Goal: Task Accomplishment & Management: Use online tool/utility

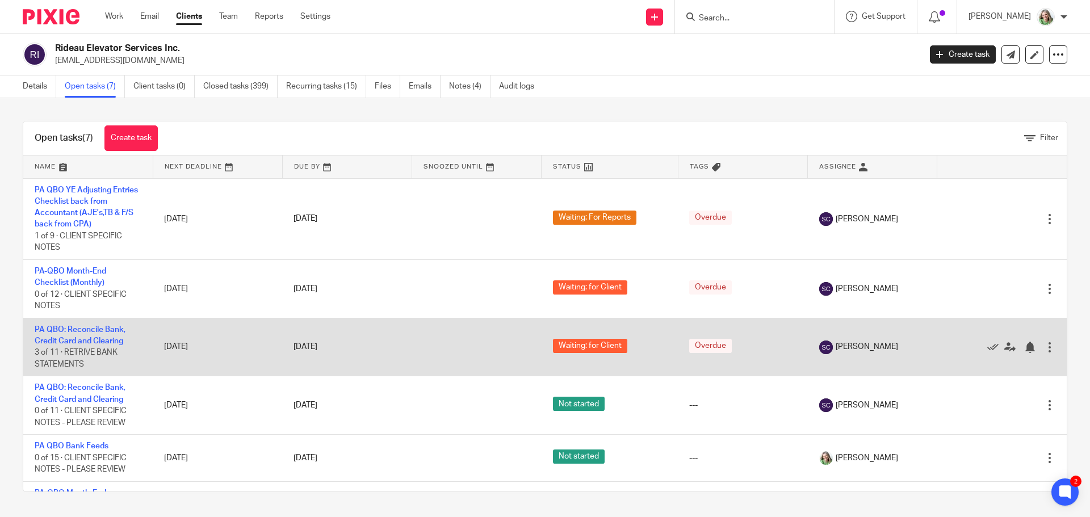
scroll to position [95, 0]
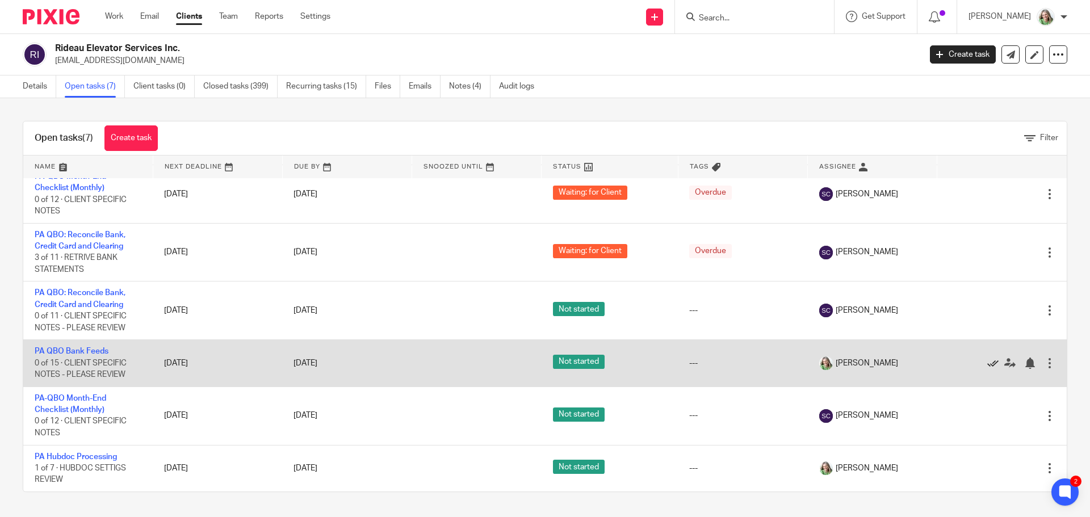
click at [988, 363] on icon at bounding box center [993, 363] width 11 height 11
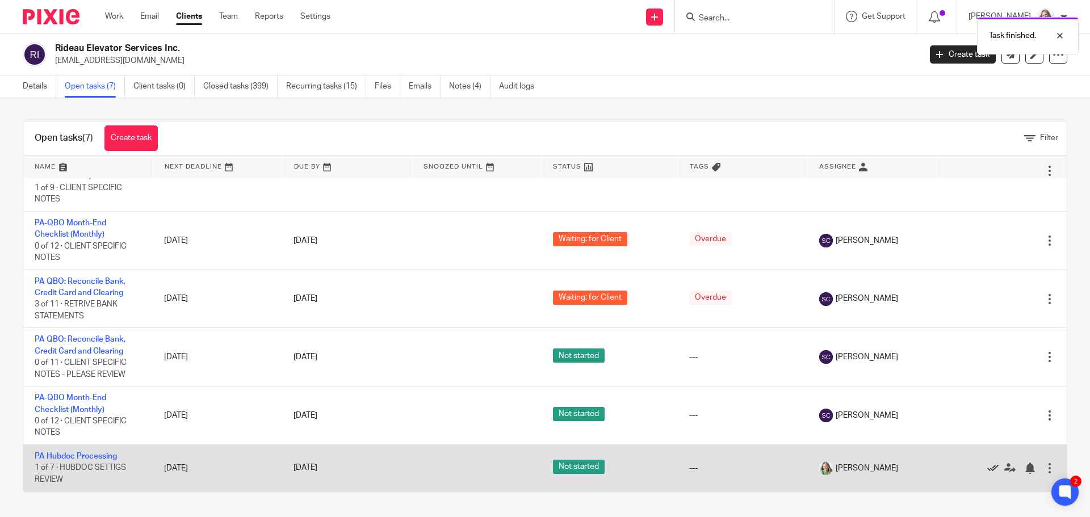
click at [988, 468] on icon at bounding box center [993, 468] width 11 height 11
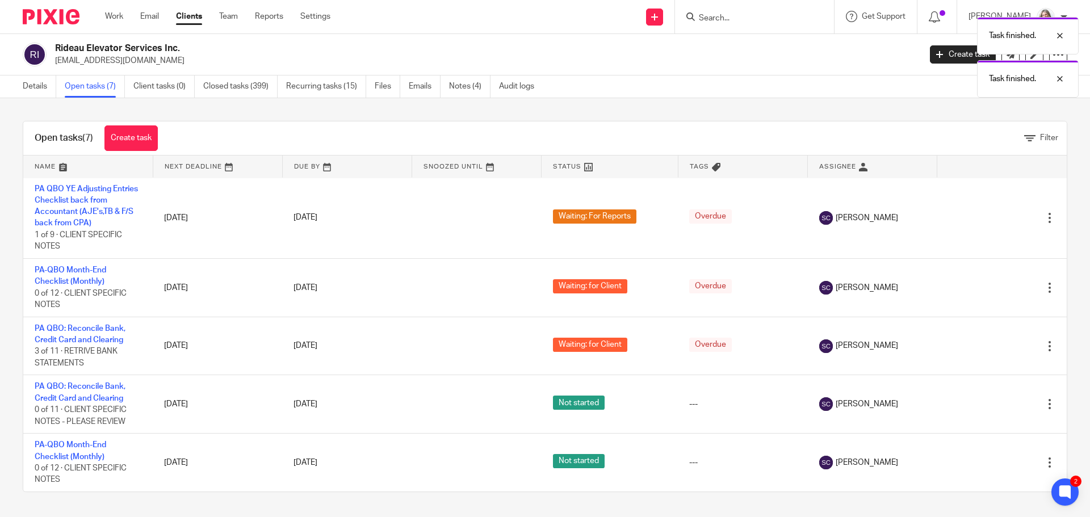
scroll to position [1, 0]
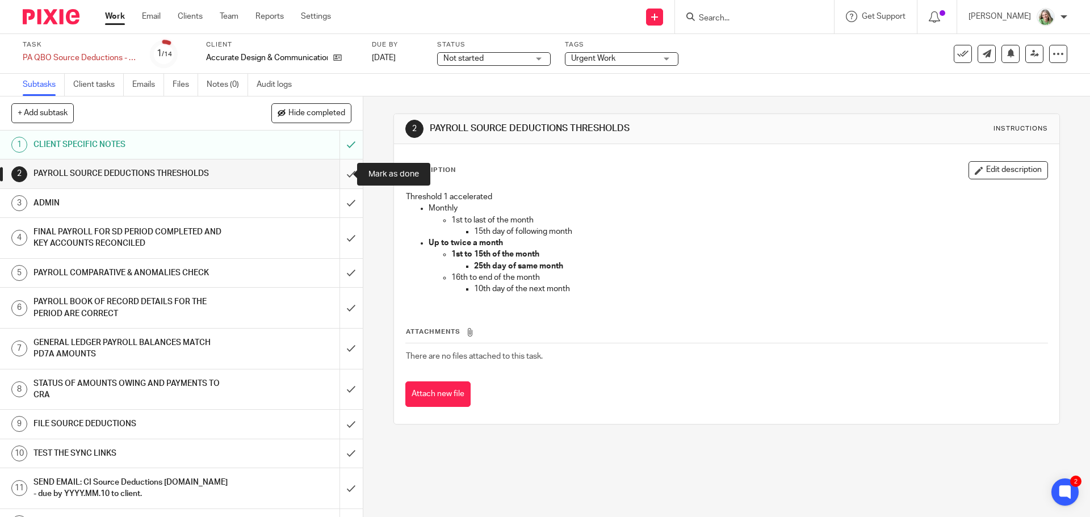
click at [338, 166] on input "submit" at bounding box center [181, 174] width 363 height 28
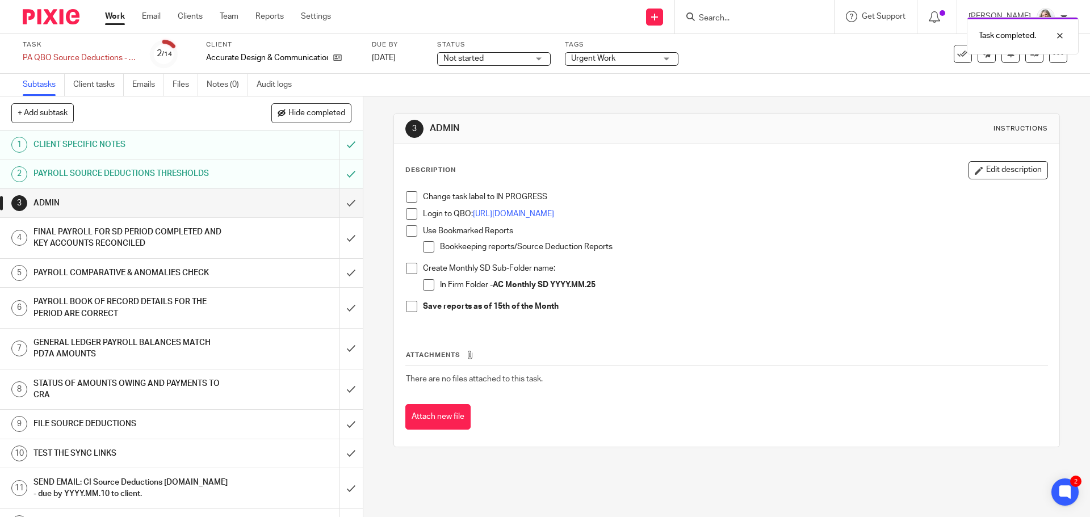
drag, startPoint x: 410, startPoint y: 195, endPoint x: 407, endPoint y: 207, distance: 12.3
click at [410, 195] on span at bounding box center [411, 196] width 11 height 11
click at [407, 211] on span at bounding box center [411, 213] width 11 height 11
click at [406, 232] on span at bounding box center [411, 230] width 11 height 11
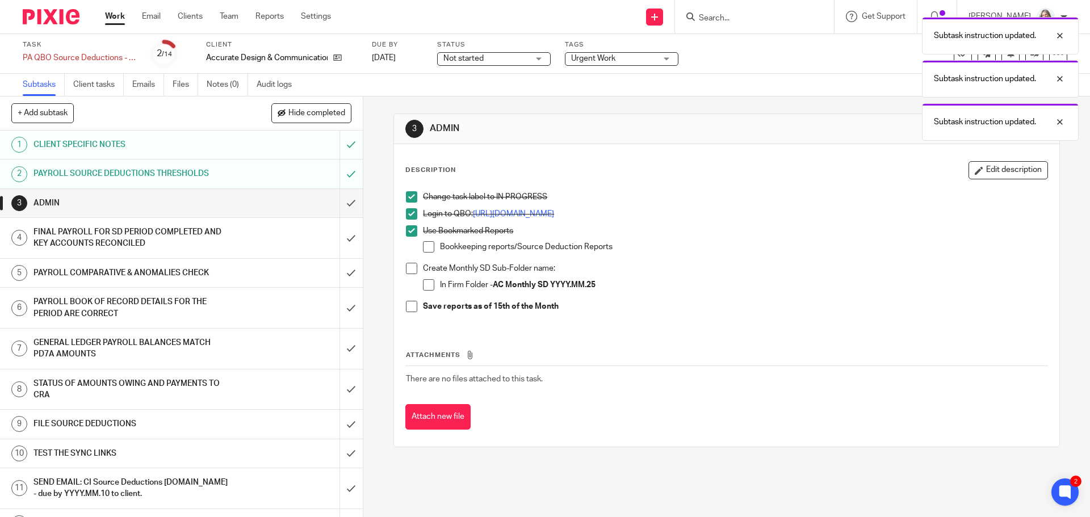
drag, startPoint x: 596, startPoint y: 283, endPoint x: 492, endPoint y: 287, distance: 104.6
click at [493, 287] on strong "AC Monthly SD YYYY.MM.25" at bounding box center [544, 285] width 103 height 8
copy strong "AC Monthly SD YYYY.MM.25"
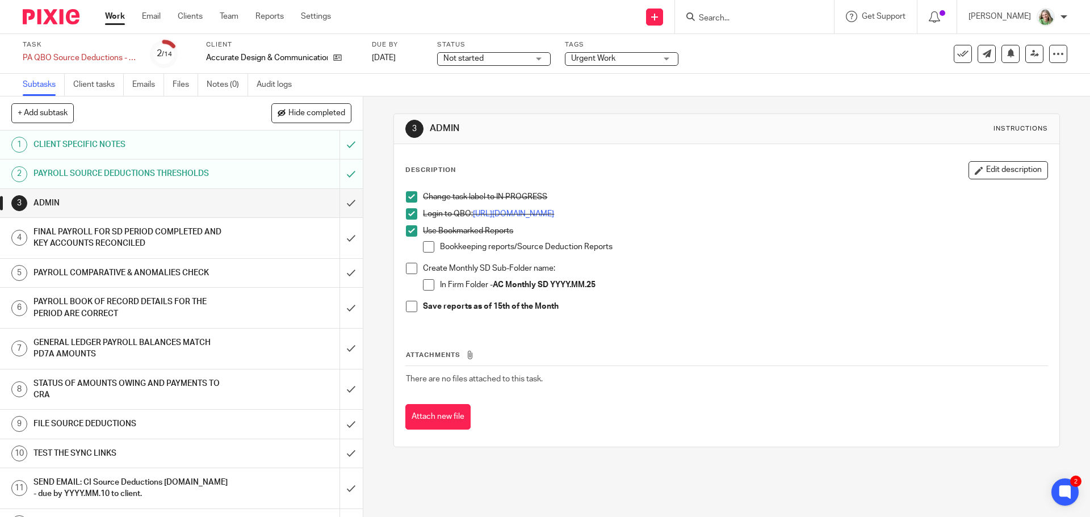
drag, startPoint x: 427, startPoint y: 286, endPoint x: 414, endPoint y: 277, distance: 15.4
click at [427, 286] on span at bounding box center [428, 284] width 11 height 11
click at [406, 268] on span at bounding box center [411, 268] width 11 height 11
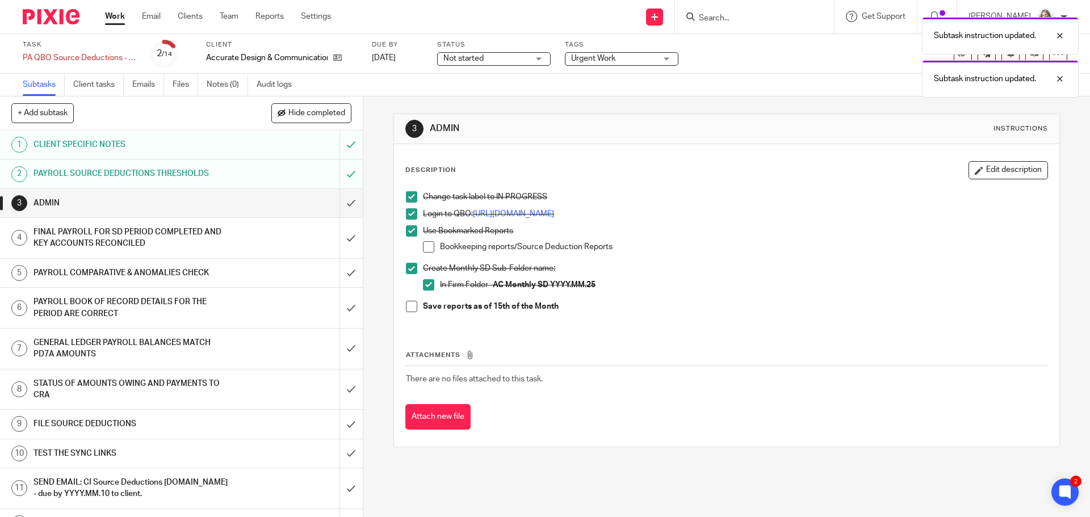
click at [412, 306] on span at bounding box center [411, 306] width 11 height 11
click at [340, 203] on input "submit" at bounding box center [181, 203] width 363 height 28
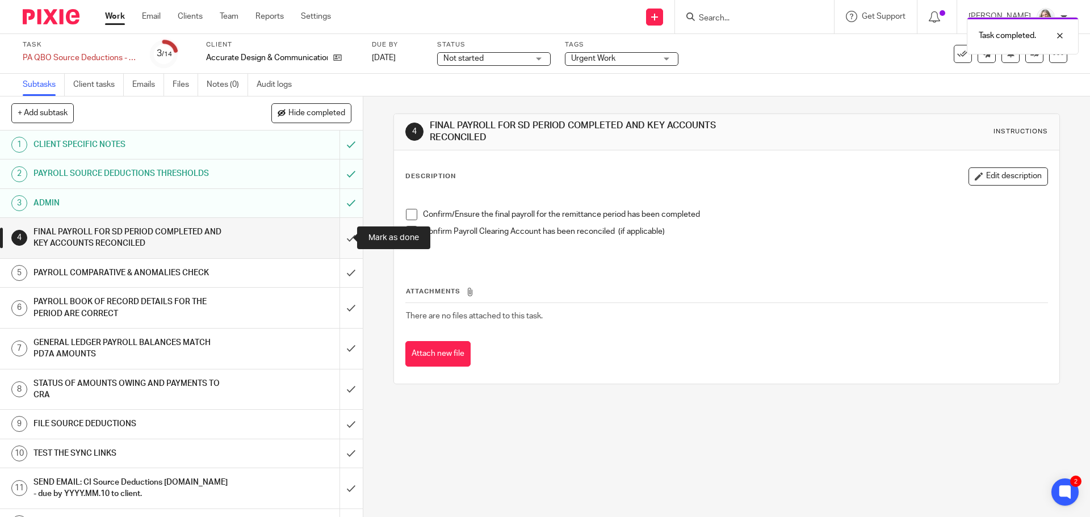
click at [343, 236] on input "submit" at bounding box center [181, 238] width 363 height 40
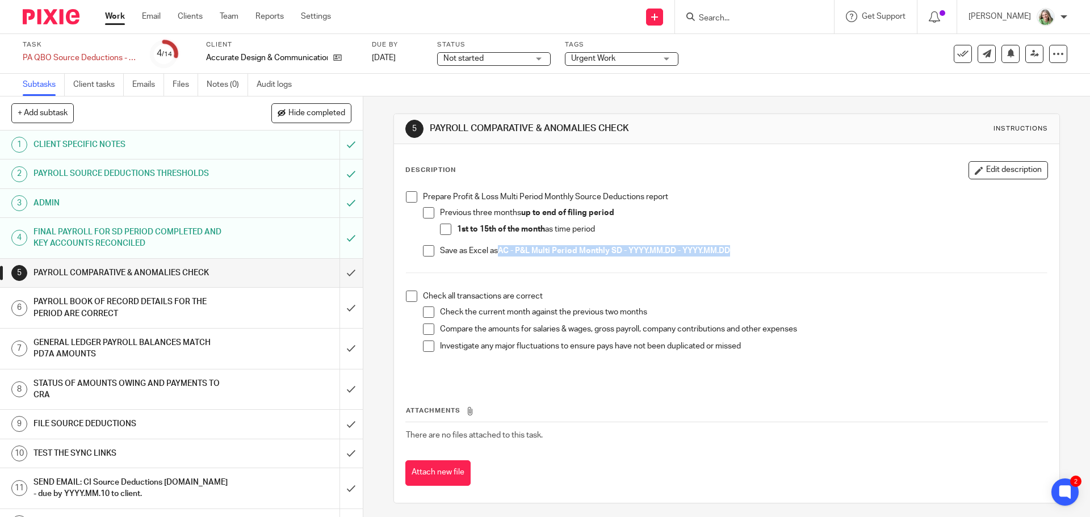
drag, startPoint x: 734, startPoint y: 251, endPoint x: 498, endPoint y: 252, distance: 235.7
click at [498, 252] on p "Save as Excel as AC - P&L Multi Period Monthly SD - YYYY.MM.DD - YYYY.MM.DD" at bounding box center [743, 250] width 607 height 11
copy strong "AC - P&L Multi Period Monthly SD - YYYY.MM.DD - YYYY.MM.DD"
drag, startPoint x: 425, startPoint y: 251, endPoint x: 419, endPoint y: 236, distance: 15.8
click at [425, 251] on span at bounding box center [428, 250] width 11 height 11
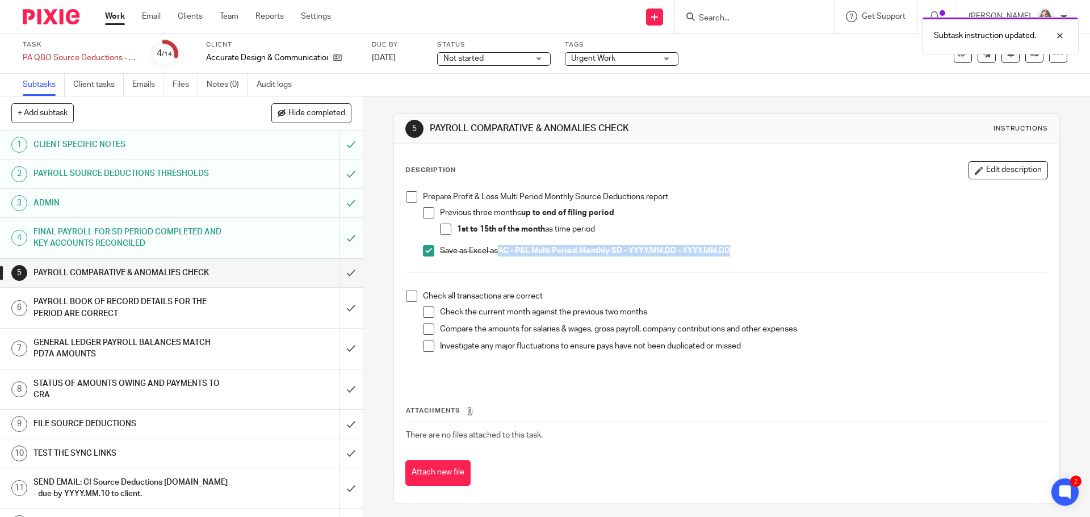
drag, startPoint x: 404, startPoint y: 200, endPoint x: 423, endPoint y: 209, distance: 20.3
click at [406, 200] on span at bounding box center [411, 196] width 11 height 11
click at [444, 224] on span at bounding box center [445, 229] width 11 height 11
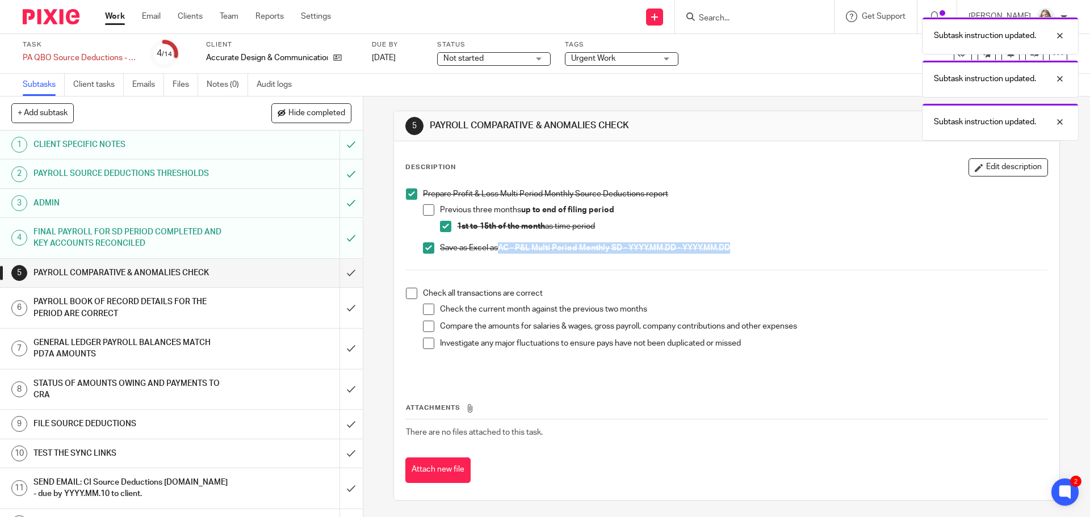
scroll to position [3, 0]
click at [407, 296] on span at bounding box center [411, 292] width 11 height 11
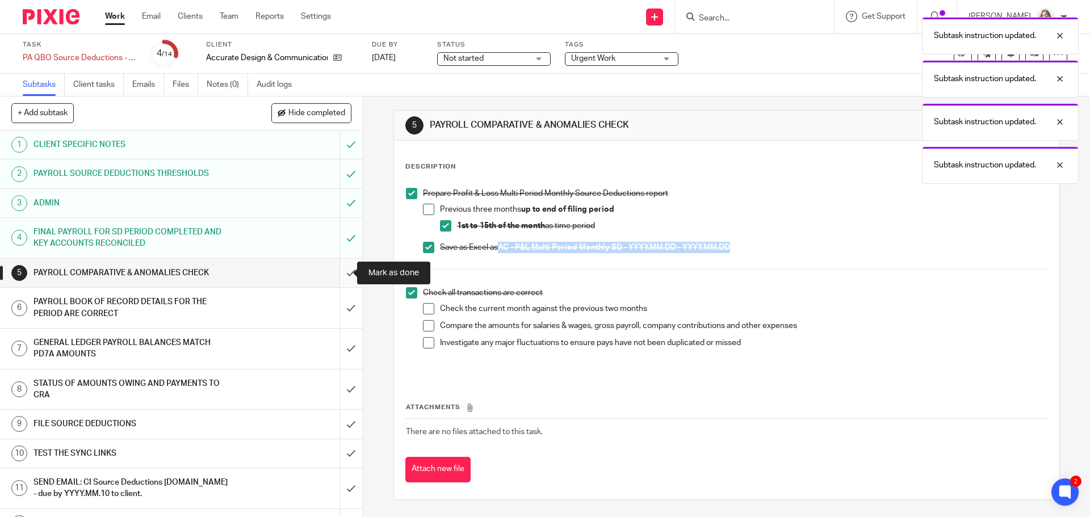
click at [333, 271] on input "submit" at bounding box center [181, 273] width 363 height 28
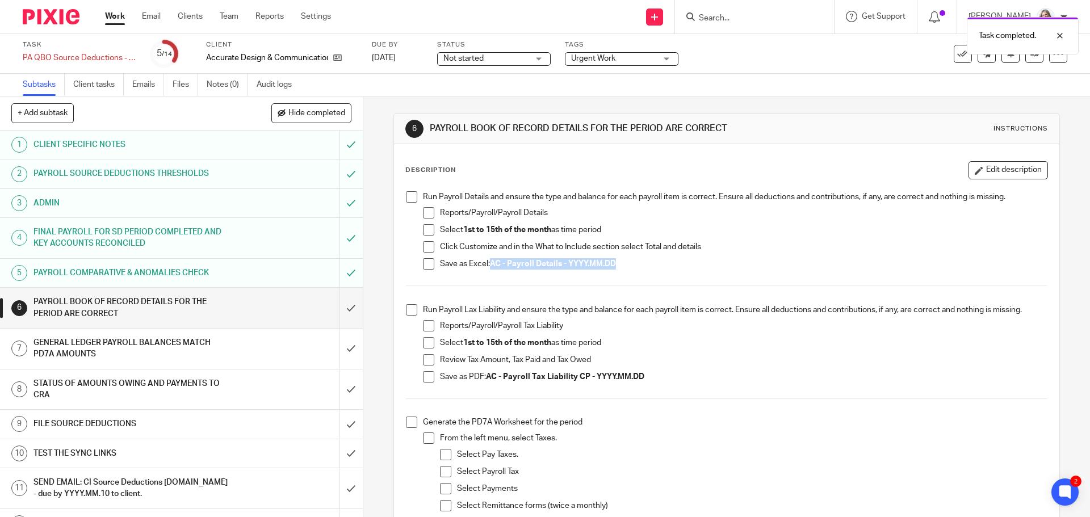
drag, startPoint x: 612, startPoint y: 262, endPoint x: 489, endPoint y: 266, distance: 123.3
click at [489, 266] on p "Save as Excel: AC - Payroll Details - YYYY.MM.DD" at bounding box center [743, 263] width 607 height 11
drag, startPoint x: 429, startPoint y: 264, endPoint x: 416, endPoint y: 241, distance: 27.0
click at [429, 264] on span at bounding box center [428, 263] width 11 height 11
click at [411, 199] on span at bounding box center [411, 196] width 11 height 11
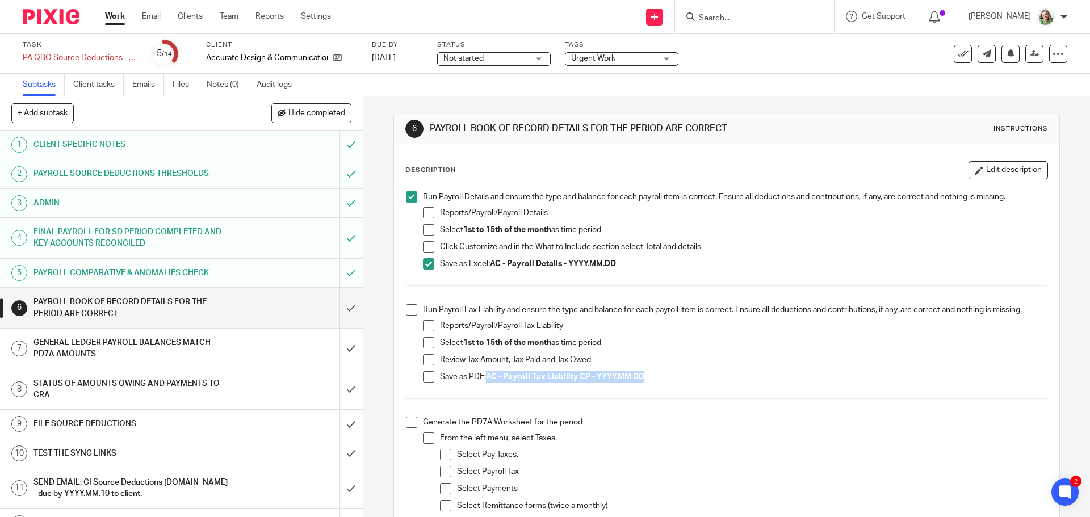
drag, startPoint x: 642, startPoint y: 381, endPoint x: 485, endPoint y: 374, distance: 156.9
click at [485, 374] on p "Save as PDF: AC - Payroll Tax Liability CP - YYYY.MM.DD" at bounding box center [743, 376] width 607 height 11
copy strong "AC - Payroll Tax Liability CP - YYYY.MM.DD"
drag, startPoint x: 425, startPoint y: 381, endPoint x: 404, endPoint y: 335, distance: 50.3
click at [425, 381] on span at bounding box center [428, 376] width 11 height 11
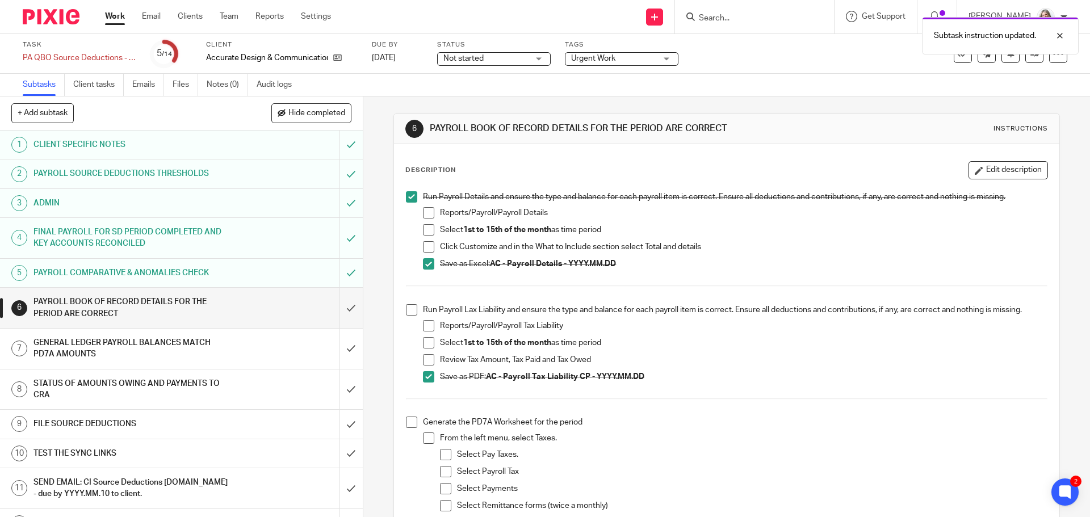
click at [411, 307] on span at bounding box center [411, 309] width 11 height 11
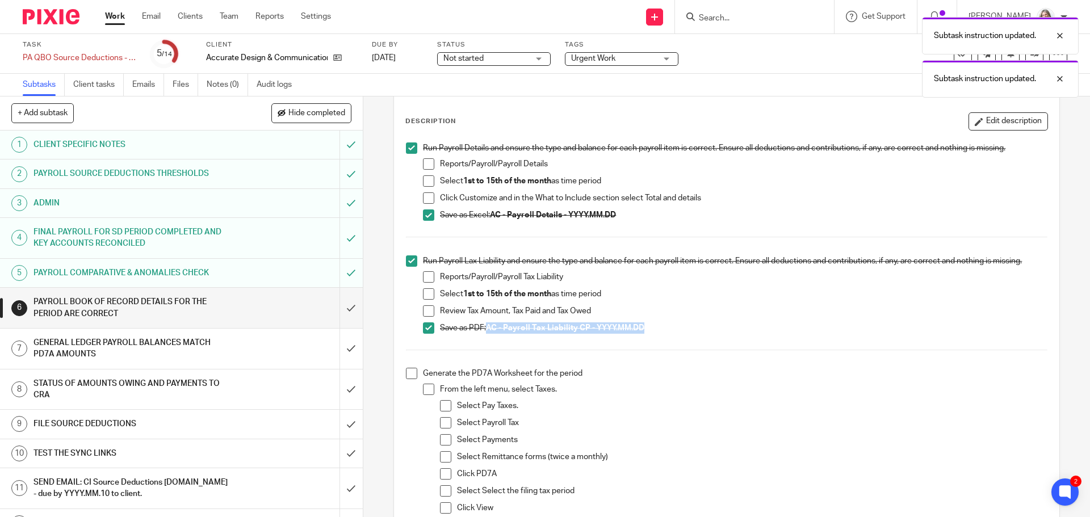
scroll to position [114, 0]
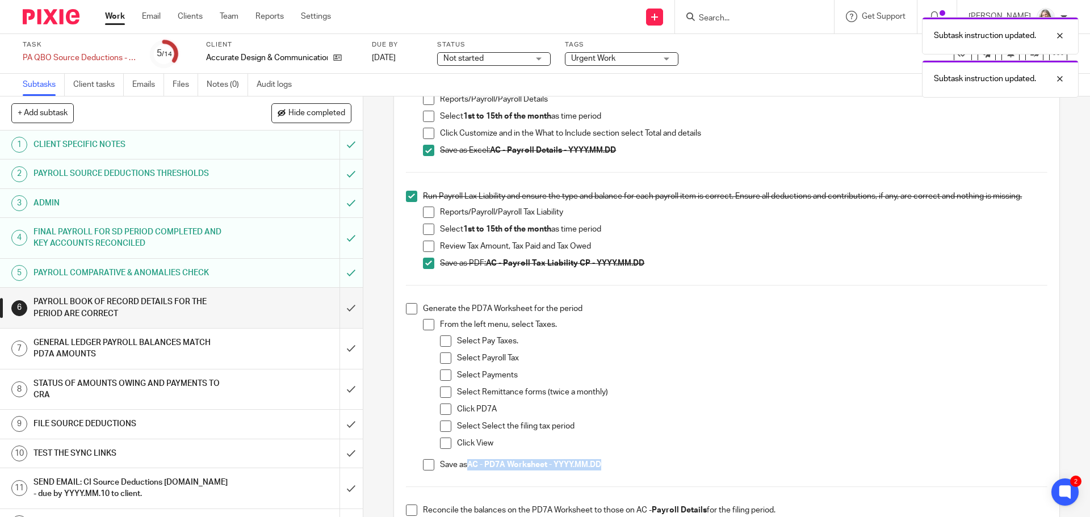
drag, startPoint x: 604, startPoint y: 466, endPoint x: 469, endPoint y: 475, distance: 135.4
click at [469, 475] on div "Save as AC - PD7A Worksheet - YYYY.MM.DD" at bounding box center [743, 467] width 607 height 17
copy strong "AC - PD7A Worksheet - YYYY.MM.DD"
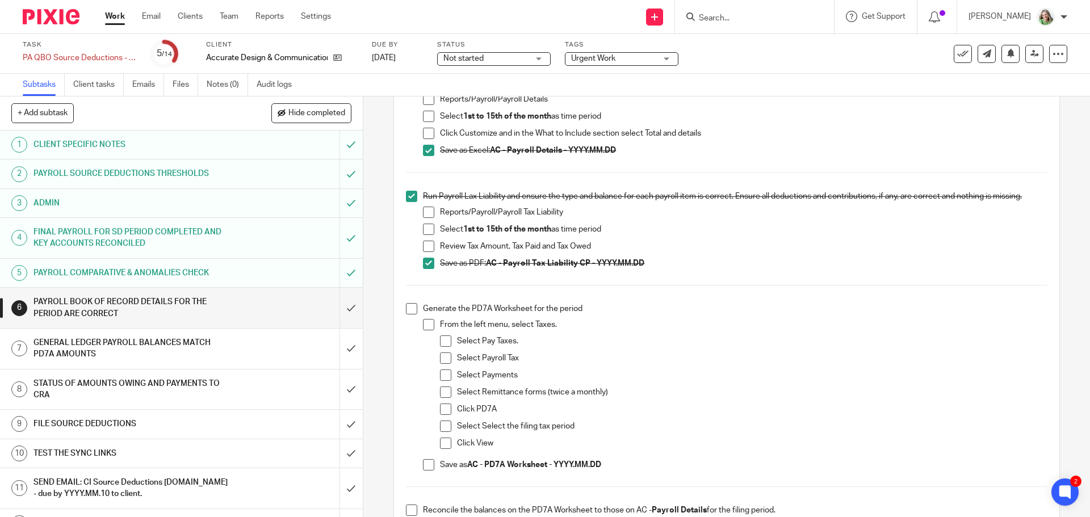
click at [407, 308] on span at bounding box center [411, 308] width 11 height 11
click at [423, 468] on span at bounding box center [428, 464] width 11 height 11
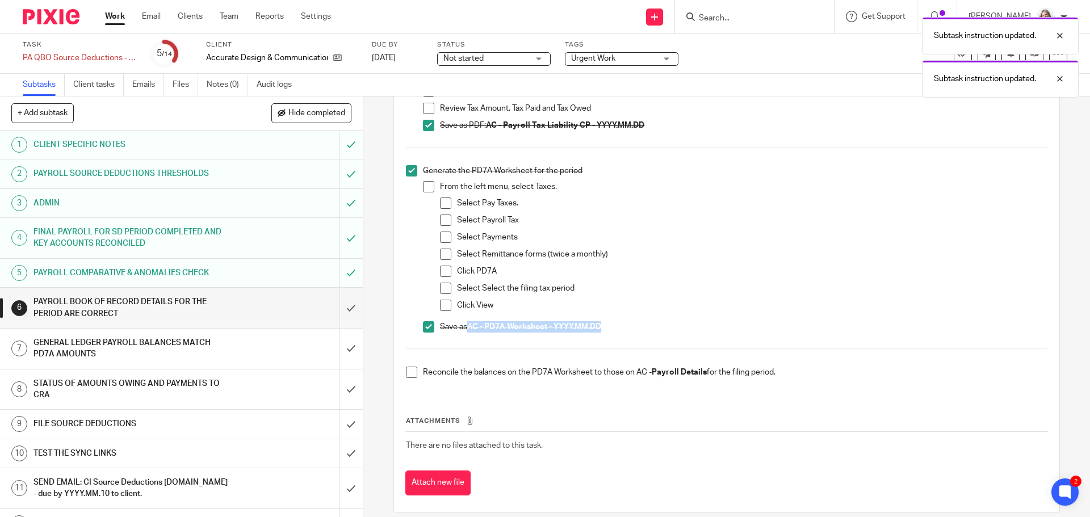
scroll to position [265, 0]
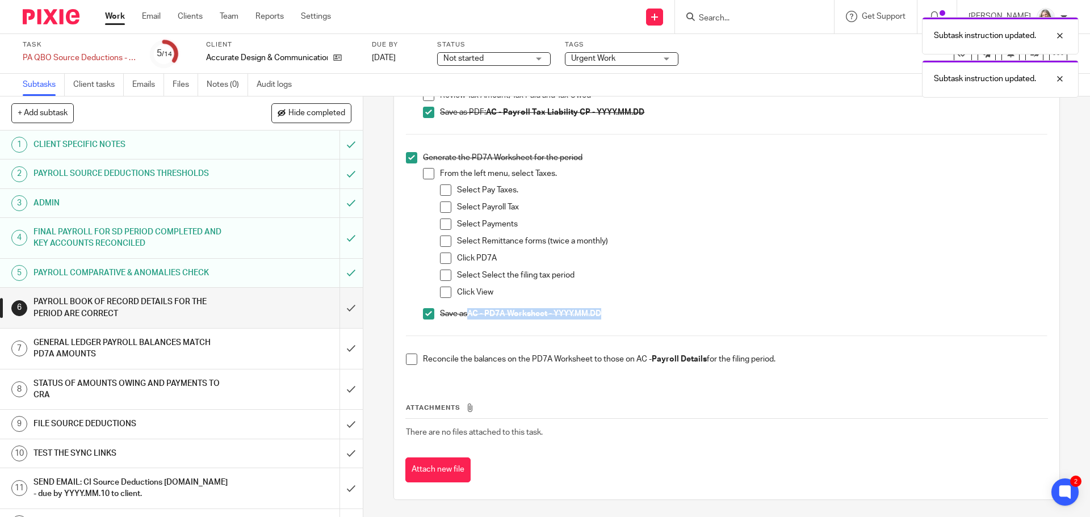
click at [408, 357] on span at bounding box center [411, 359] width 11 height 11
click at [339, 304] on input "submit" at bounding box center [181, 308] width 363 height 40
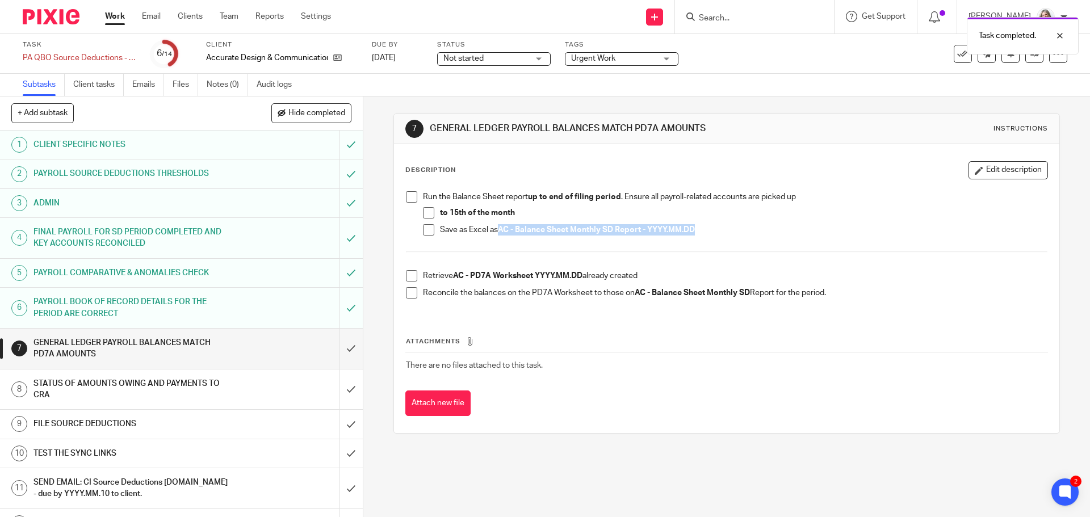
drag, startPoint x: 695, startPoint y: 228, endPoint x: 499, endPoint y: 228, distance: 195.9
click at [499, 228] on strong "AC - Balance Sheet Monthly SD Report - YYYY.MM.DD" at bounding box center [596, 230] width 197 height 8
copy strong "AC - Balance Sheet Monthly SD Report - YYYY.MM.DD"
click at [428, 229] on span at bounding box center [428, 229] width 11 height 11
click at [429, 209] on span at bounding box center [428, 212] width 11 height 11
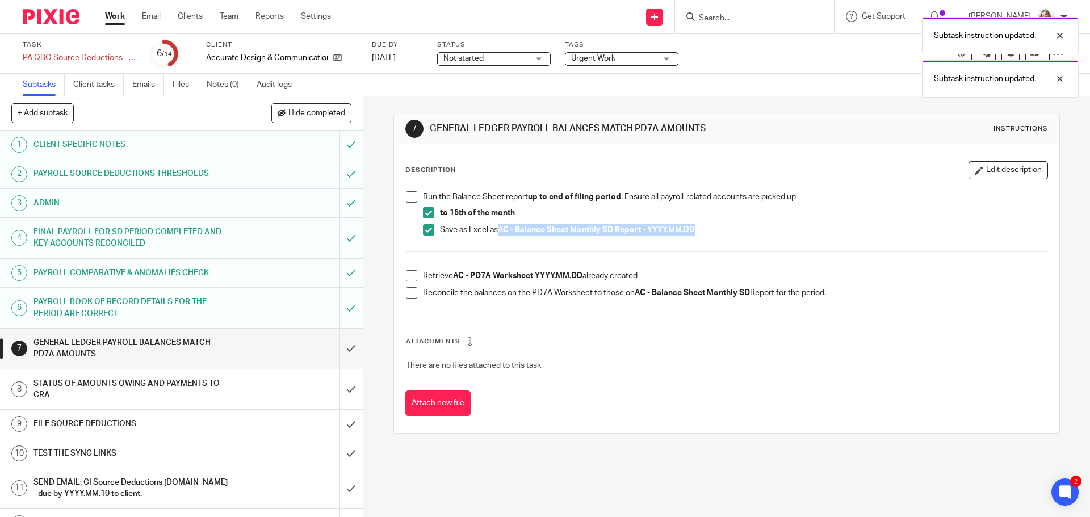
click at [407, 194] on span at bounding box center [411, 196] width 11 height 11
click at [408, 275] on span at bounding box center [411, 275] width 11 height 11
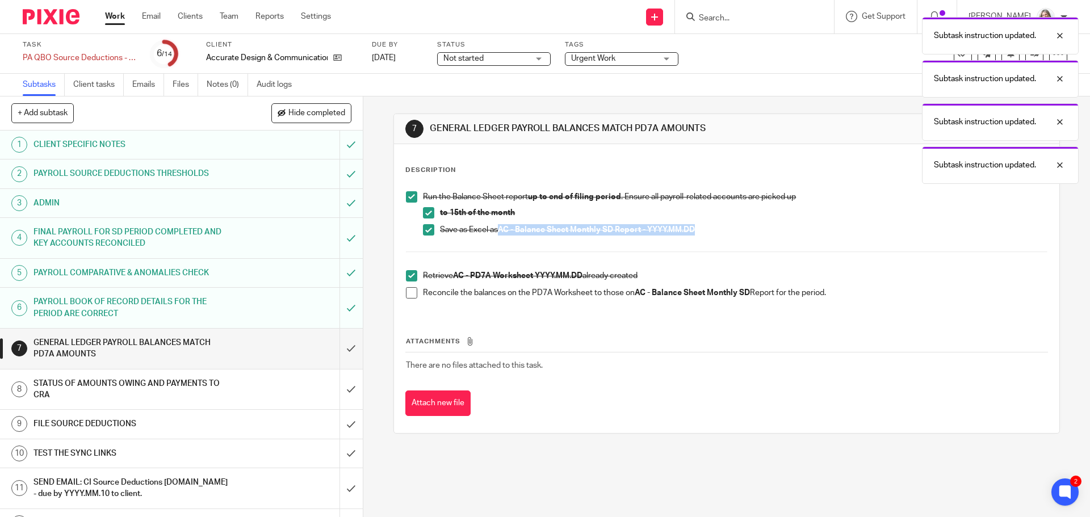
click at [409, 291] on span at bounding box center [411, 292] width 11 height 11
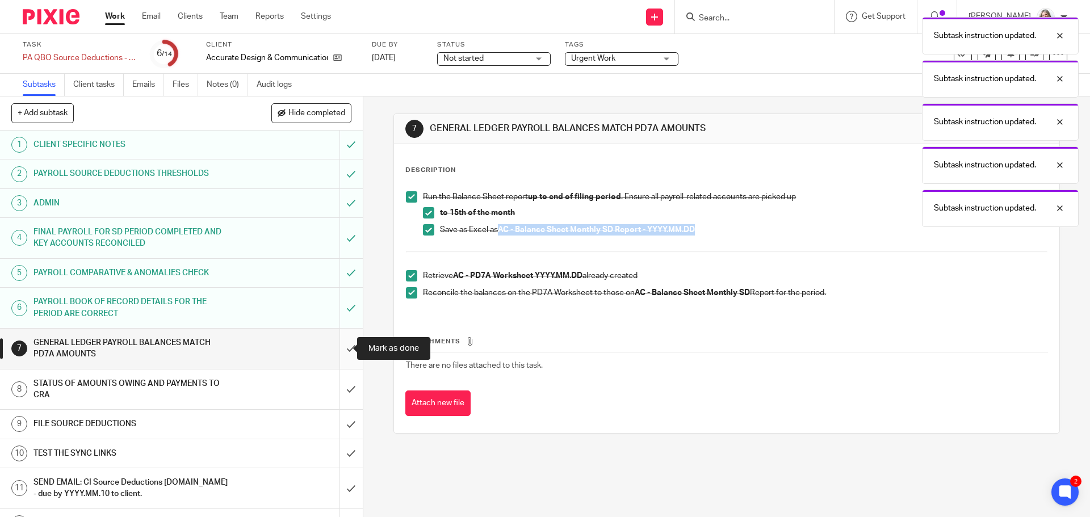
click at [337, 350] on input "submit" at bounding box center [181, 349] width 363 height 40
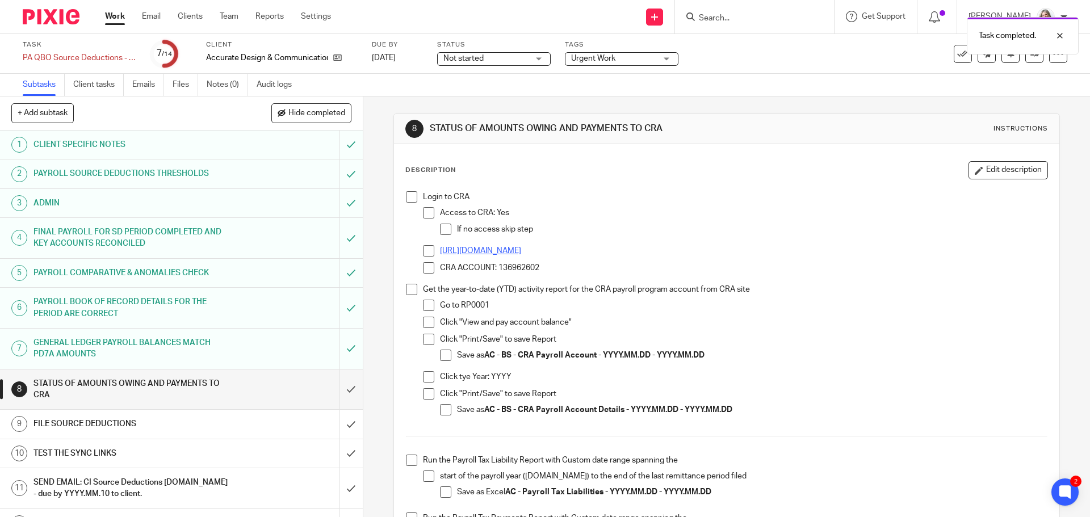
click at [516, 251] on link "[URL][DOMAIN_NAME]" at bounding box center [480, 251] width 81 height 8
drag, startPoint x: 537, startPoint y: 264, endPoint x: 498, endPoint y: 266, distance: 39.8
click at [498, 266] on p "CRA ACCOUNT: 136962602" at bounding box center [743, 267] width 607 height 11
copy p "136962602"
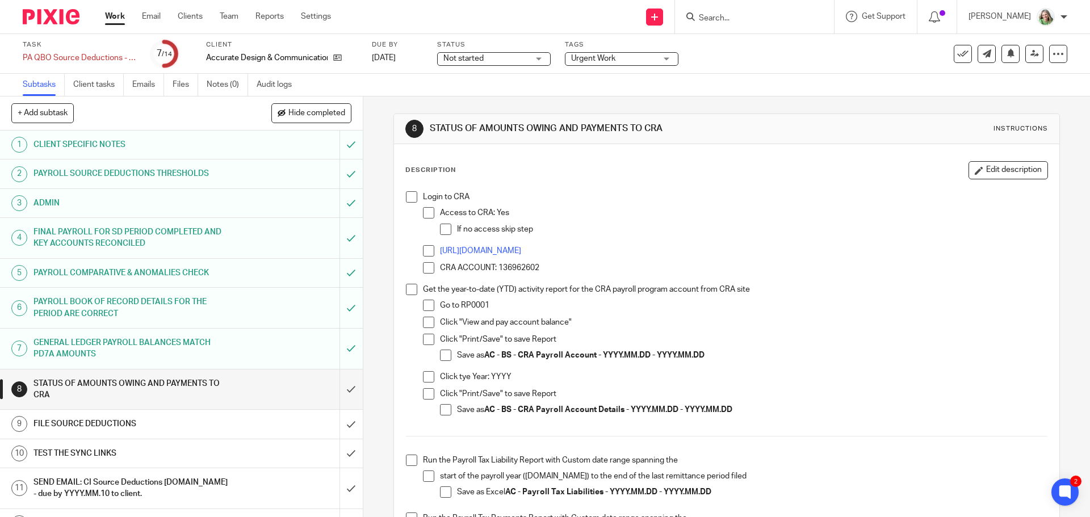
click at [424, 265] on span at bounding box center [428, 267] width 11 height 11
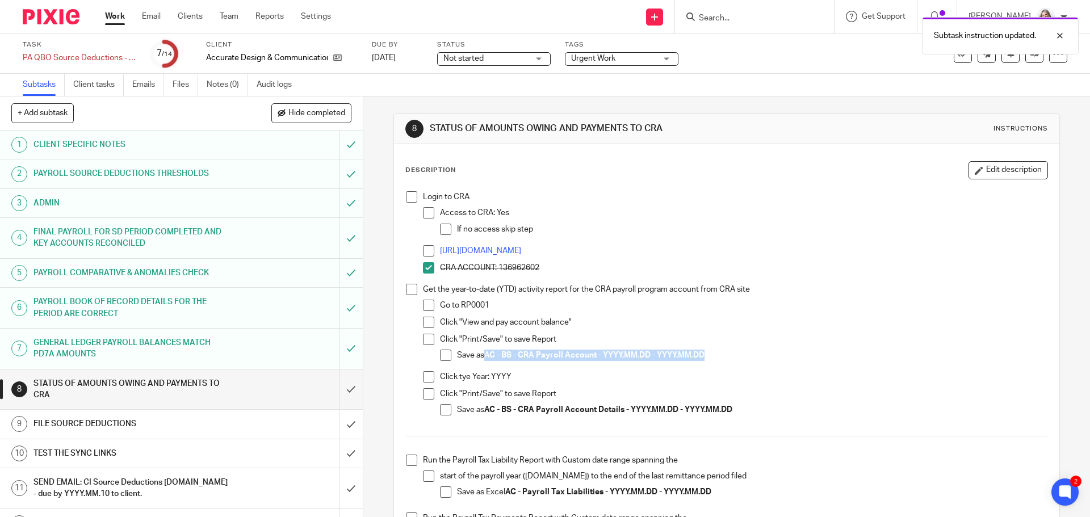
drag, startPoint x: 704, startPoint y: 354, endPoint x: 484, endPoint y: 356, distance: 219.8
click at [484, 356] on strong "AC - BS - CRA Payroll Account - YYYY.MM.DD - YYYY.MM.DD" at bounding box center [594, 356] width 220 height 8
copy strong "AC - BS - CRA Payroll Account - YYYY.MM.DD - YYYY.MM.DD"
click at [445, 358] on span at bounding box center [445, 355] width 11 height 11
click at [408, 287] on span at bounding box center [411, 289] width 11 height 11
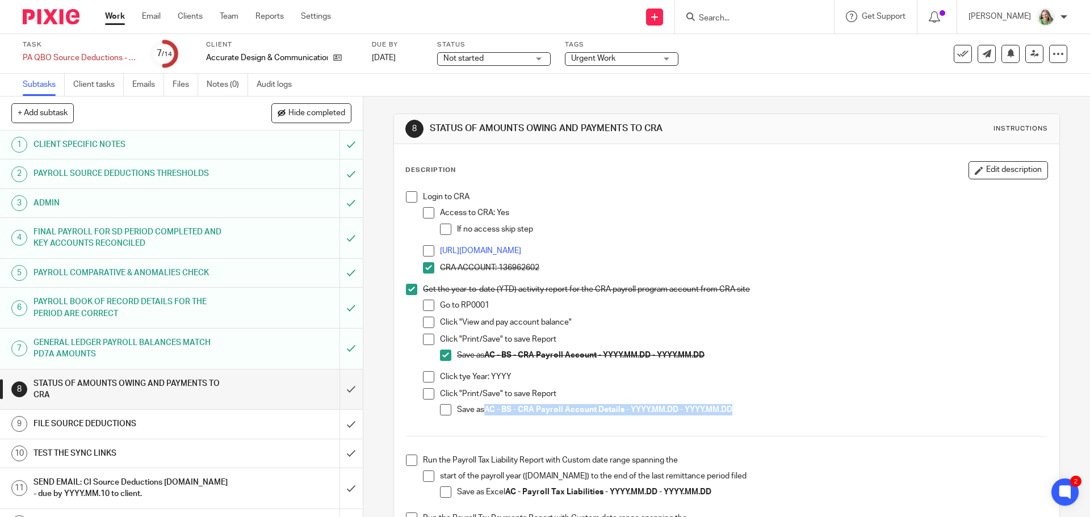
drag, startPoint x: 735, startPoint y: 408, endPoint x: 486, endPoint y: 416, distance: 250.0
click at [486, 416] on p "Save as AC - BS - CRA Payroll Account Details - YYYY.MM.DD - YYYY.MM.DD" at bounding box center [752, 409] width 590 height 11
copy strong "AC - BS - CRA Payroll Account Details - YYYY.MM.DD - YYYY.MM.DD"
drag, startPoint x: 438, startPoint y: 411, endPoint x: 426, endPoint y: 393, distance: 22.1
click at [440, 411] on span at bounding box center [445, 409] width 11 height 11
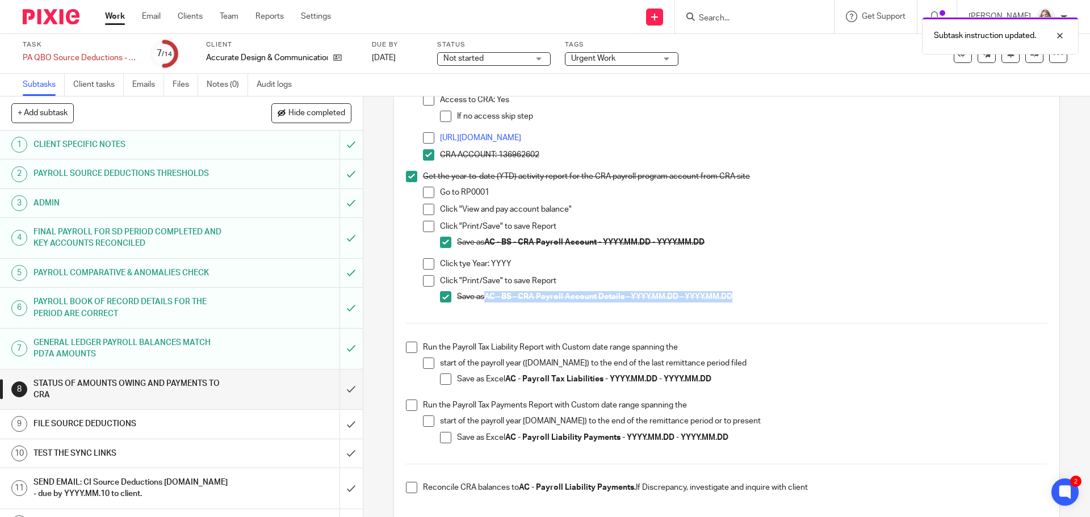
scroll to position [114, 0]
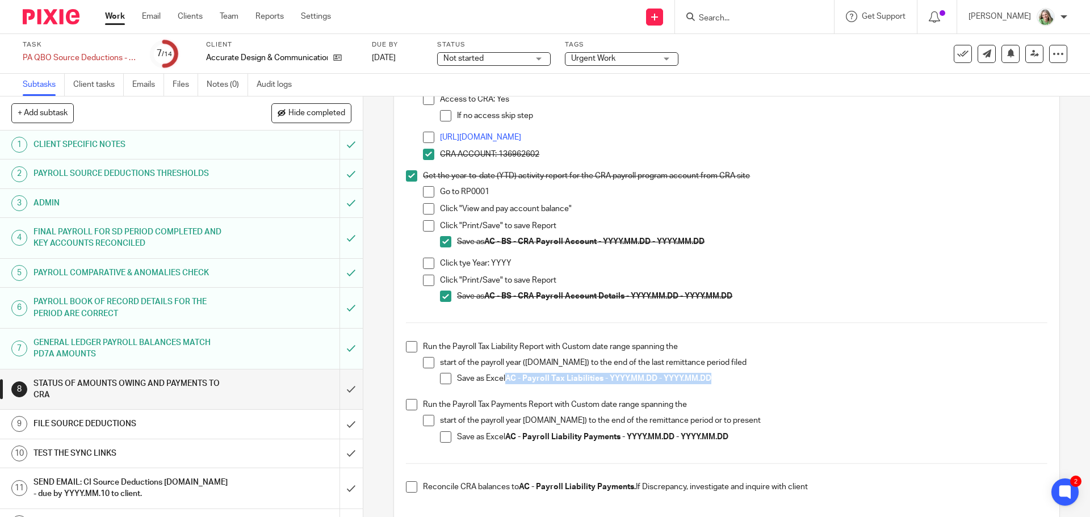
drag, startPoint x: 711, startPoint y: 379, endPoint x: 505, endPoint y: 380, distance: 206.2
click at [505, 380] on strong "AC - Payroll Tax Liabilities - YYYY.MM.DD - YYYY.MM.DD" at bounding box center [608, 379] width 206 height 8
copy strong "AC - Payroll Tax Liabilities - YYYY.MM.DD - YYYY.MM.DD"
click at [441, 379] on span at bounding box center [445, 378] width 11 height 11
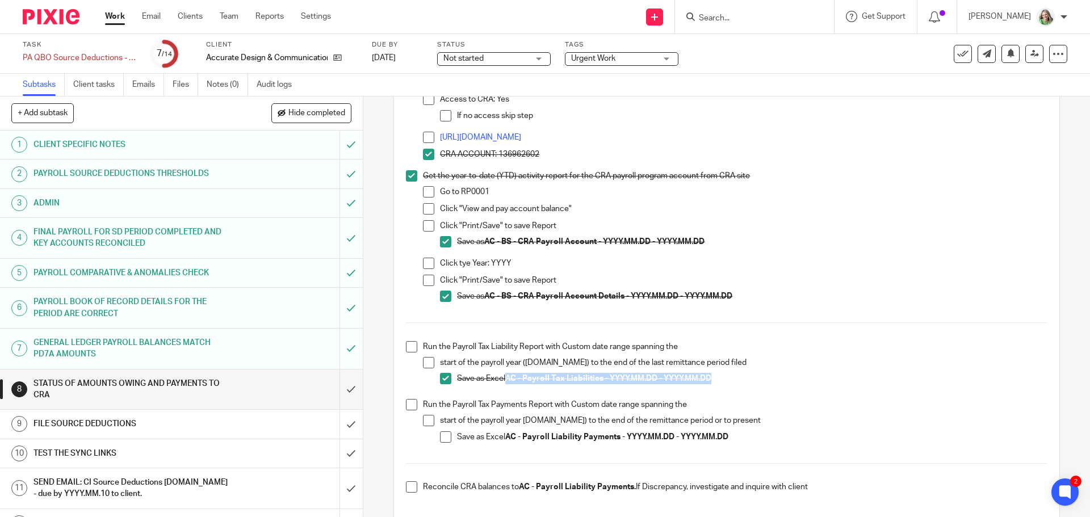
click at [409, 349] on span at bounding box center [411, 346] width 11 height 11
drag, startPoint x: 616, startPoint y: 438, endPoint x: 523, endPoint y: 442, distance: 93.2
click at [523, 442] on p "Save as Excel AC - Payroll Liability Payments - YYYY.MM.DD - YYYY.MM.DD" at bounding box center [752, 437] width 590 height 11
copy strong "Payroll Liability Payments"
click at [444, 437] on span at bounding box center [445, 437] width 11 height 11
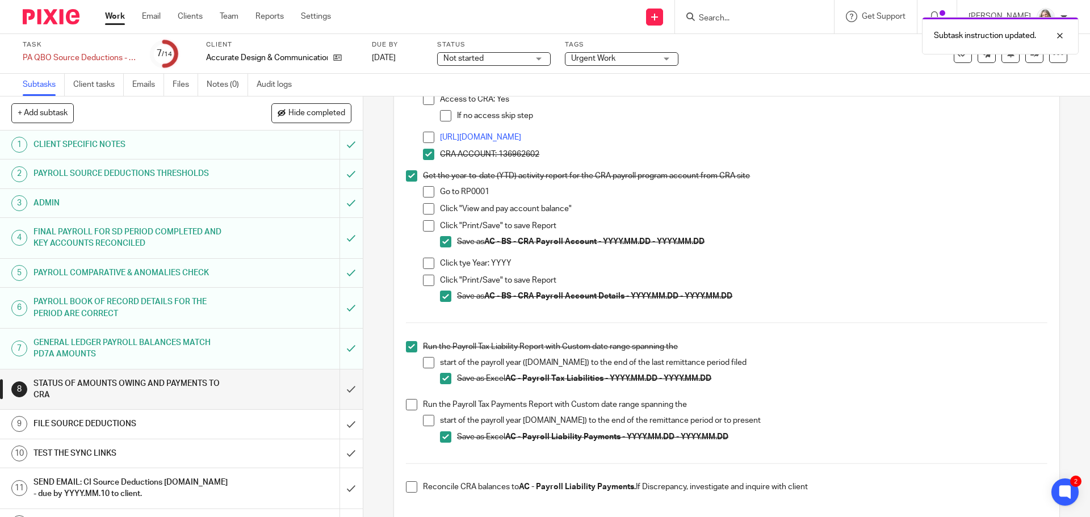
click at [407, 401] on span at bounding box center [411, 404] width 11 height 11
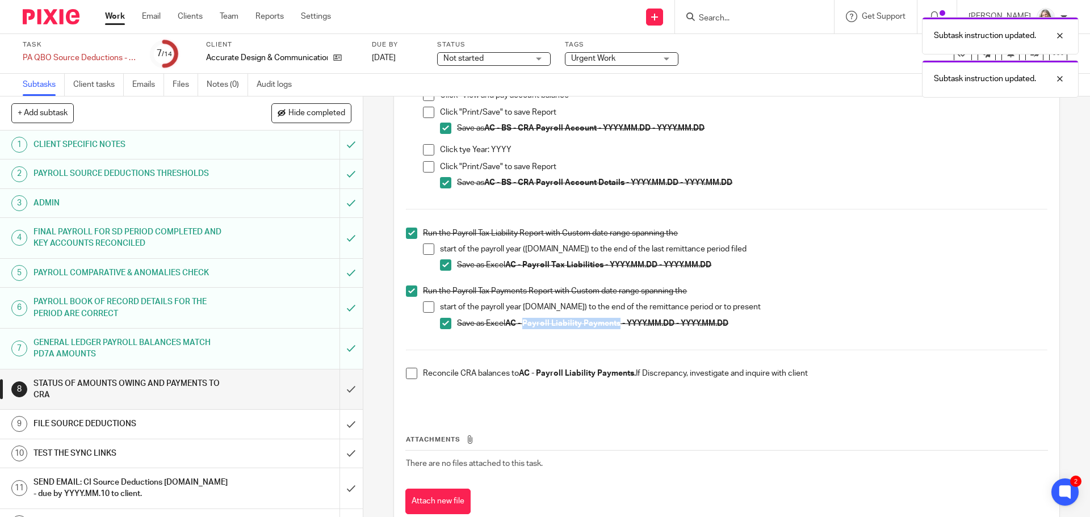
click at [408, 376] on span at bounding box center [411, 373] width 11 height 11
click at [338, 389] on input "submit" at bounding box center [181, 390] width 363 height 40
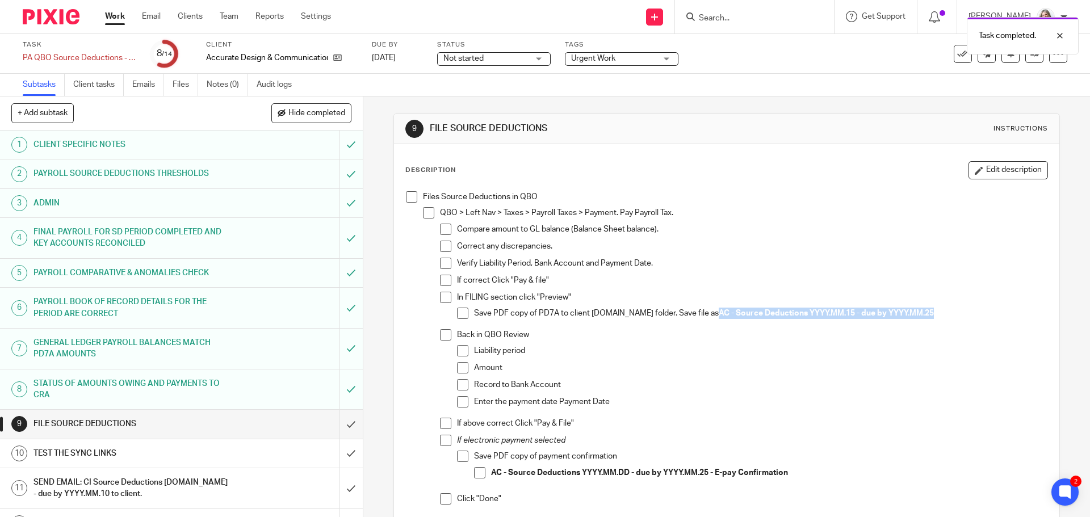
drag, startPoint x: 912, startPoint y: 314, endPoint x: 693, endPoint y: 319, distance: 218.2
click at [693, 319] on p "Save PDF copy of PD7A to client sync.com folder. Save file as AC - Source Deduc…" at bounding box center [760, 313] width 573 height 11
copy strong "AC - Source Deductions YYYY.MM.15 - due by YYYY.MM.25"
drag, startPoint x: 457, startPoint y: 315, endPoint x: 451, endPoint y: 308, distance: 8.9
click at [457, 315] on span at bounding box center [462, 313] width 11 height 11
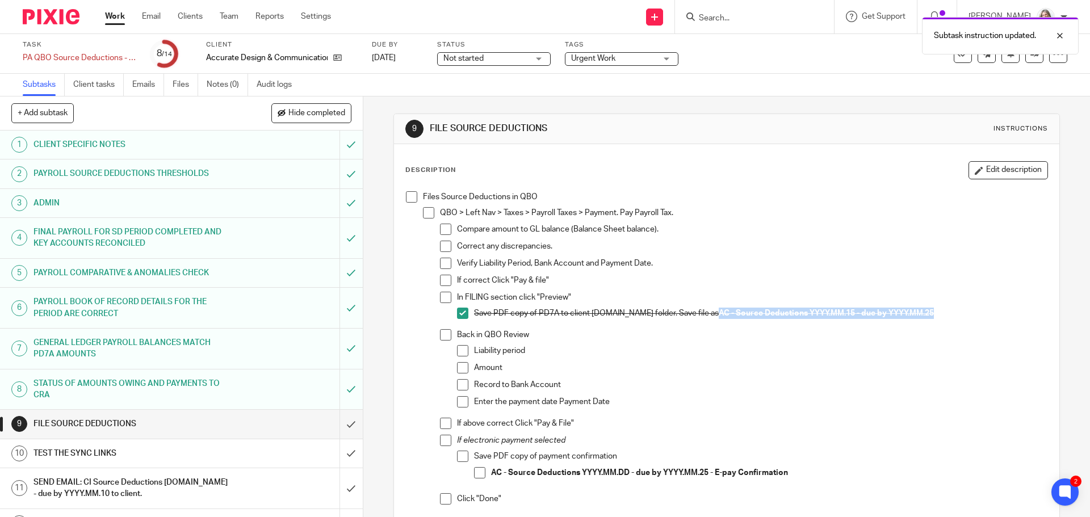
click at [410, 196] on span at bounding box center [411, 196] width 11 height 11
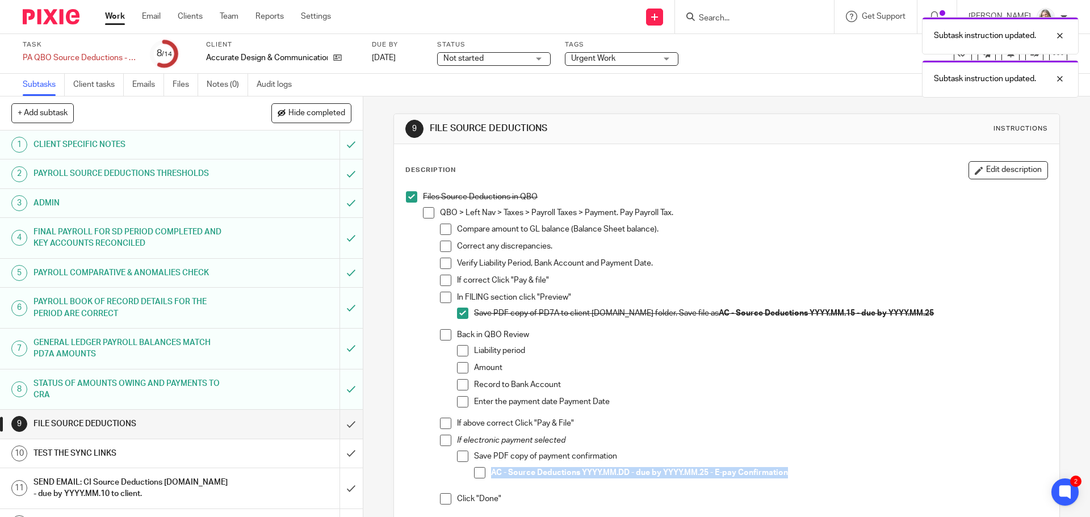
drag, startPoint x: 789, startPoint y: 472, endPoint x: 490, endPoint y: 479, distance: 298.8
click at [491, 479] on div "AC - Source Deductions YYYY.MM.DD - due by YYYY.MM.25 - E-pay Confirmation" at bounding box center [769, 475] width 556 height 17
copy p "AC - Source Deductions YYYY.MM.DD - due by YYYY.MM.25 - E-pay Confirmation"
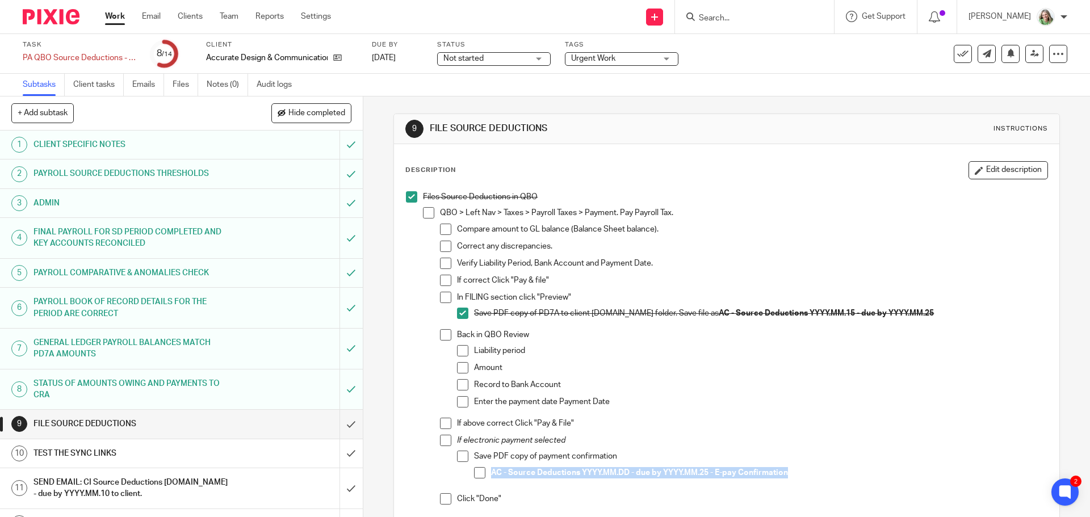
click at [831, 463] on div "Save PDF copy of payment confirmation AC - Source Deductions YYYY.MM.DD - due b…" at bounding box center [760, 469] width 573 height 37
click at [793, 471] on p "AC - Source Deductions YYYY.MM.DD - due by YYYY.MM.25 - E-pay Confirmation" at bounding box center [769, 472] width 556 height 11
drag, startPoint x: 788, startPoint y: 471, endPoint x: 709, endPoint y: 473, distance: 79.0
click at [709, 473] on p "AC - Source Deductions YYYY.MM.DD - due by YYYY.MM.25 - E-pay Confirmation" at bounding box center [769, 472] width 556 height 11
copy p "- E-pay Confirmation"
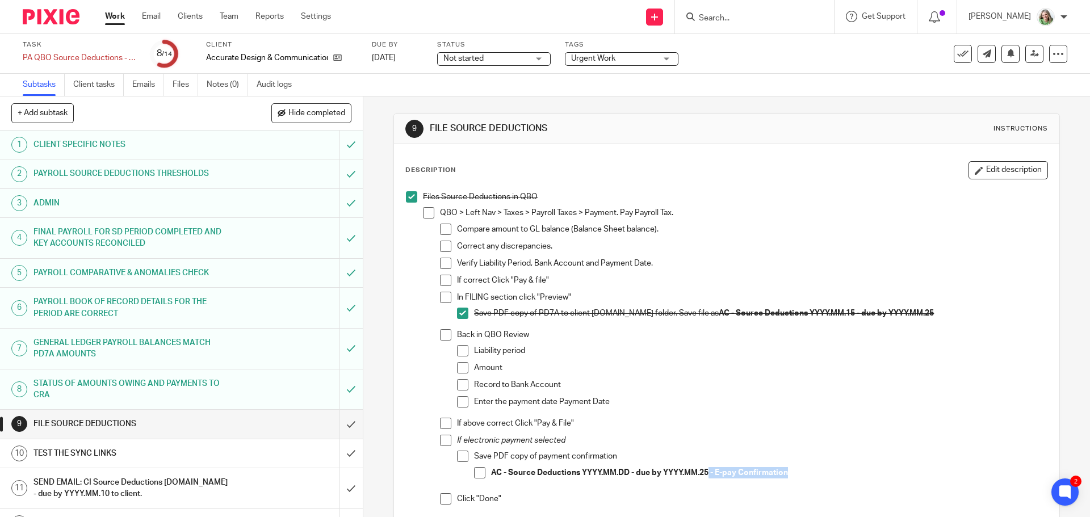
click at [474, 468] on span at bounding box center [479, 472] width 11 height 11
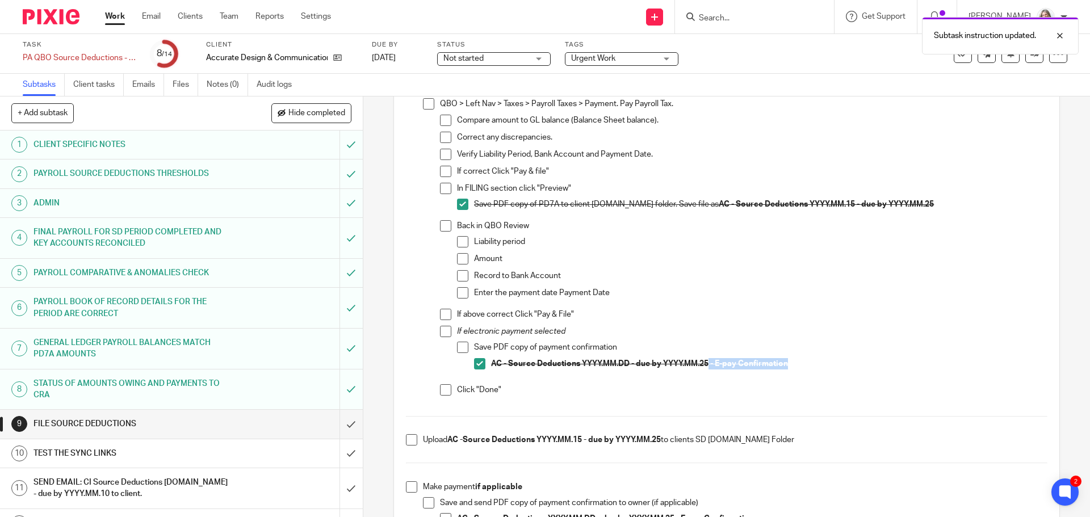
scroll to position [114, 0]
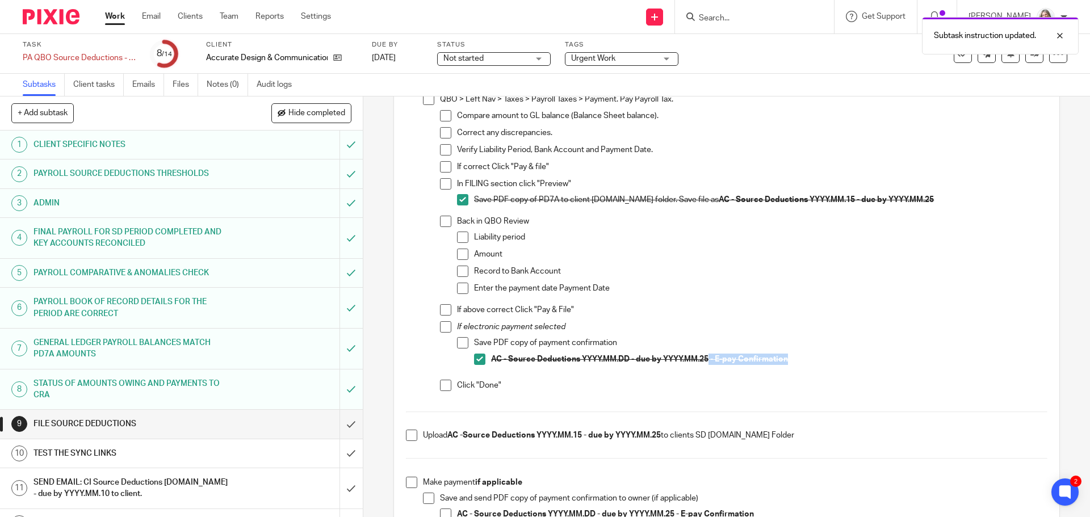
click at [442, 386] on span at bounding box center [445, 385] width 11 height 11
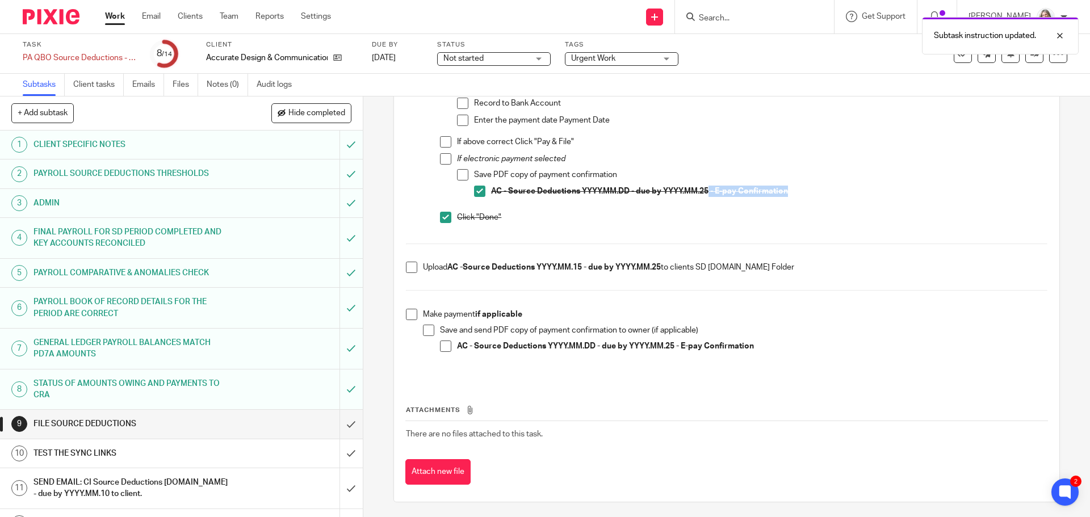
scroll to position [284, 0]
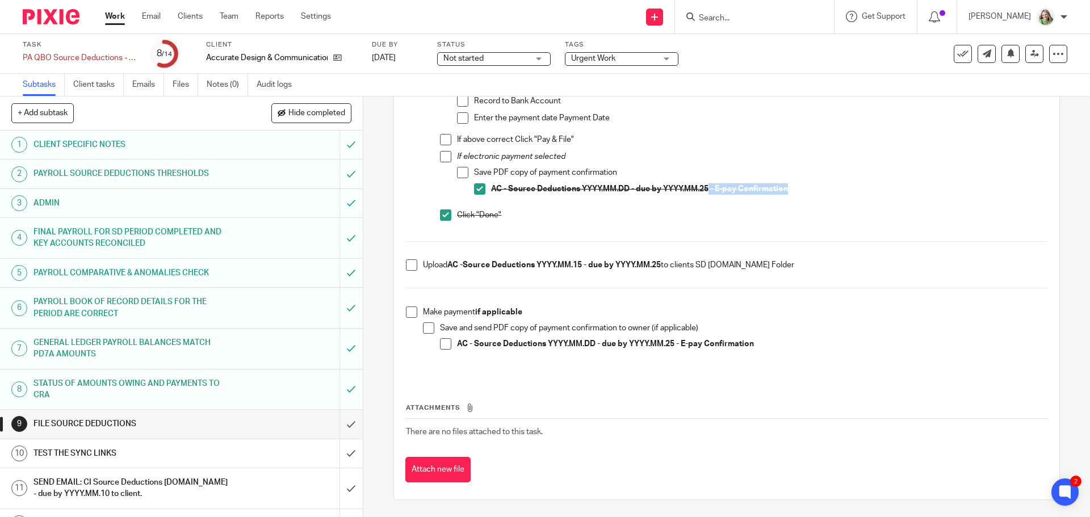
drag, startPoint x: 411, startPoint y: 266, endPoint x: 413, endPoint y: 289, distance: 22.9
click at [411, 266] on span at bounding box center [411, 265] width 11 height 11
click at [408, 315] on span at bounding box center [411, 312] width 11 height 11
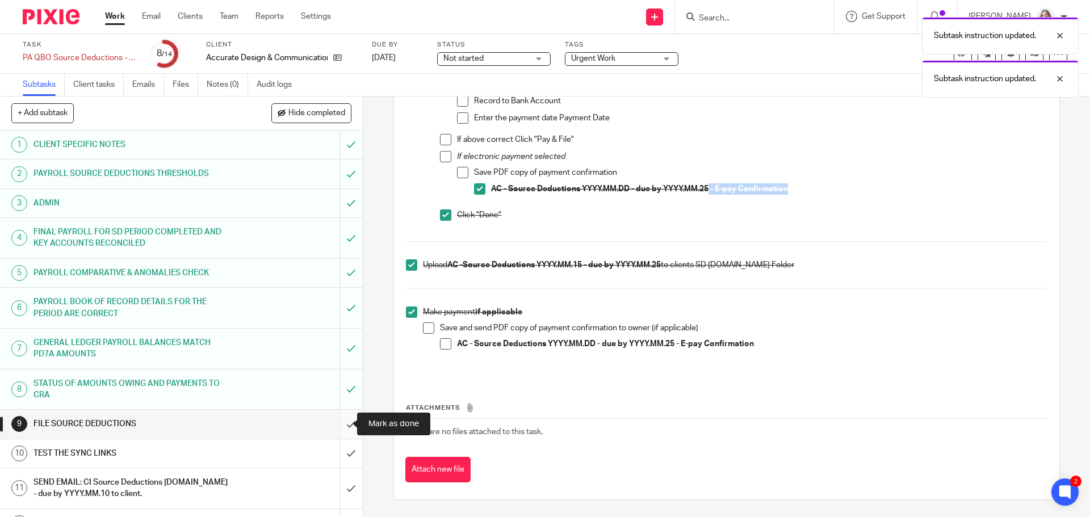
click at [342, 422] on input "submit" at bounding box center [181, 424] width 363 height 28
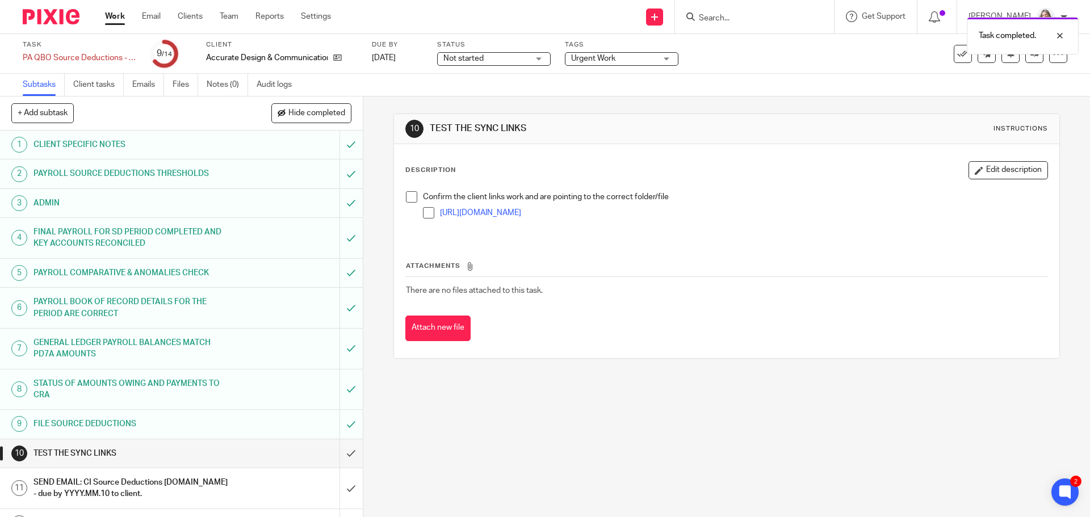
click at [408, 199] on span at bounding box center [411, 196] width 11 height 11
click at [336, 453] on input "submit" at bounding box center [181, 454] width 363 height 28
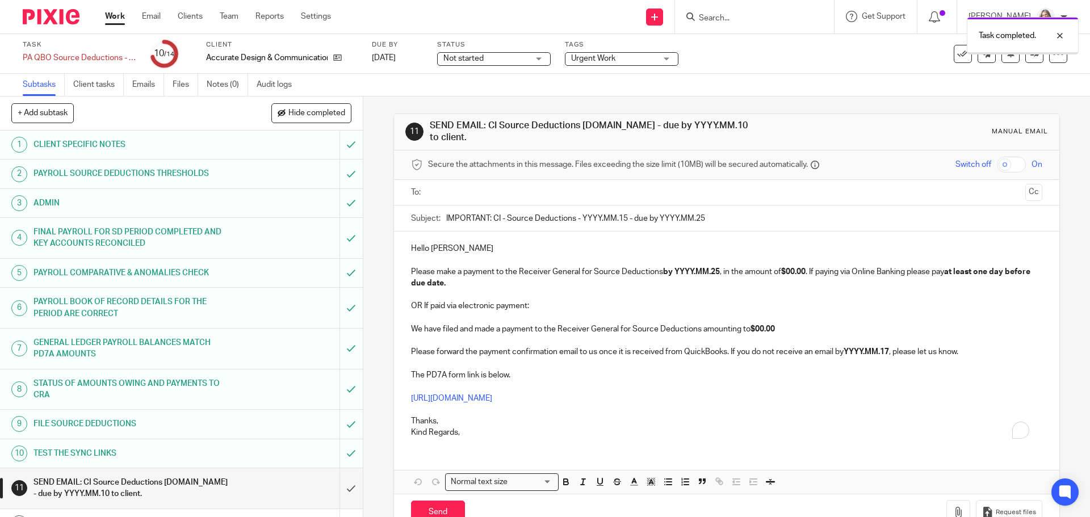
click at [452, 191] on input "text" at bounding box center [726, 192] width 588 height 13
drag, startPoint x: 497, startPoint y: 220, endPoint x: 491, endPoint y: 222, distance: 6.5
click at [491, 222] on input "IMPORTANT: CI - Source Deductions - YYYY.MM.15 - due by YYYY.MM.25" at bounding box center [744, 221] width 596 height 26
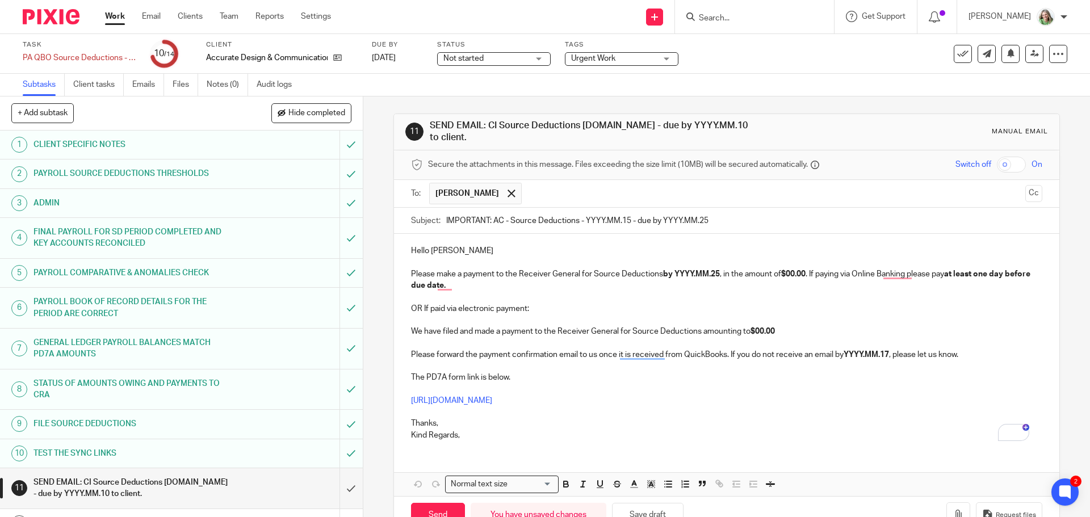
drag, startPoint x: 583, startPoint y: 219, endPoint x: 615, endPoint y: 219, distance: 31.2
click at [615, 219] on input "IMPORTANT: AC - Source Deductions - YYYY.MM.15 - due by YYYY.MM.25" at bounding box center [744, 221] width 596 height 26
drag, startPoint x: 657, startPoint y: 218, endPoint x: 688, endPoint y: 218, distance: 31.2
click at [688, 218] on input "IMPORTANT: AC - Source Deductions - 2025.09.15 - due by YYYY.MM.25" at bounding box center [744, 221] width 596 height 26
type input "IMPORTANT: AC - Source Deductions - 2025.09.15 - due by 2025.09.25"
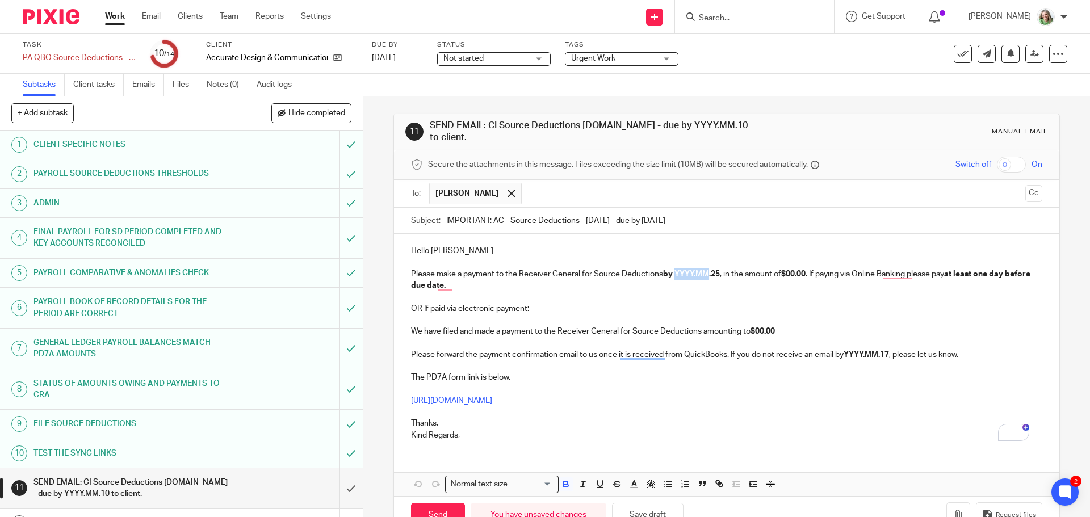
drag, startPoint x: 675, startPoint y: 275, endPoint x: 705, endPoint y: 272, distance: 30.8
click at [705, 272] on strong "by YYYY.MM.25" at bounding box center [691, 274] width 57 height 8
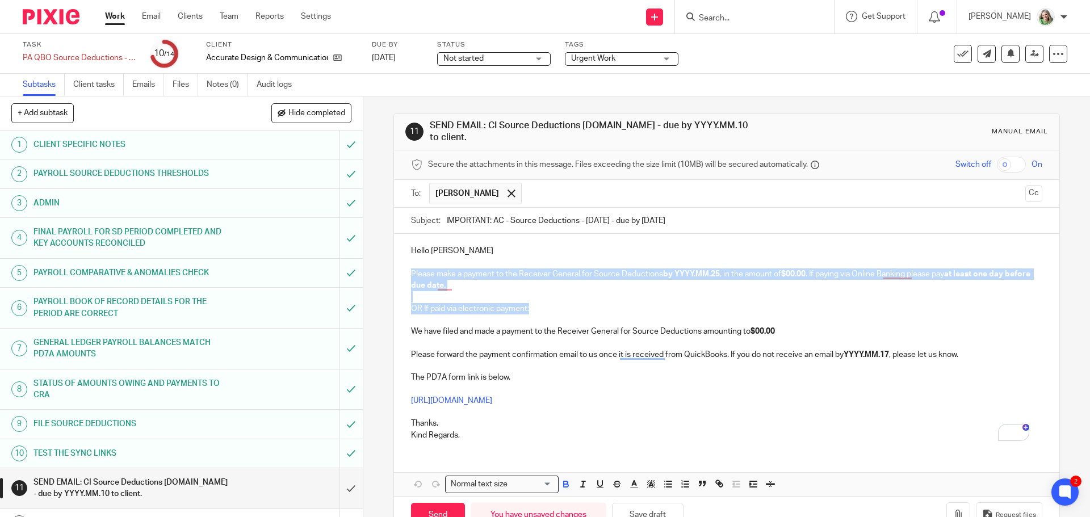
drag, startPoint x: 535, startPoint y: 307, endPoint x: 410, endPoint y: 262, distance: 132.8
click at [410, 262] on div "Hello Stacey Please make a payment to the Receiver General for Source Deduction…" at bounding box center [726, 342] width 665 height 216
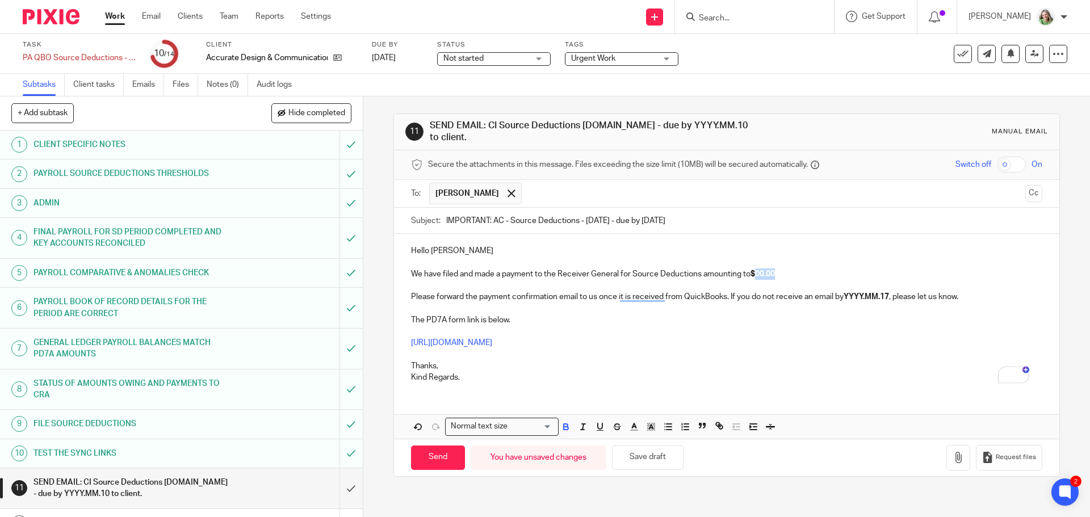
drag, startPoint x: 776, startPoint y: 273, endPoint x: 756, endPoint y: 274, distance: 20.5
click at [756, 274] on p "We have filed and made a payment to the Receiver General for Source Deductions …" at bounding box center [726, 274] width 631 height 11
click at [770, 275] on strong "$00.00" at bounding box center [763, 274] width 24 height 8
drag, startPoint x: 776, startPoint y: 275, endPoint x: 757, endPoint y: 277, distance: 18.8
click at [757, 277] on p "We have filed and made a payment to the Receiver General for Source Deductions …" at bounding box center [726, 274] width 631 height 11
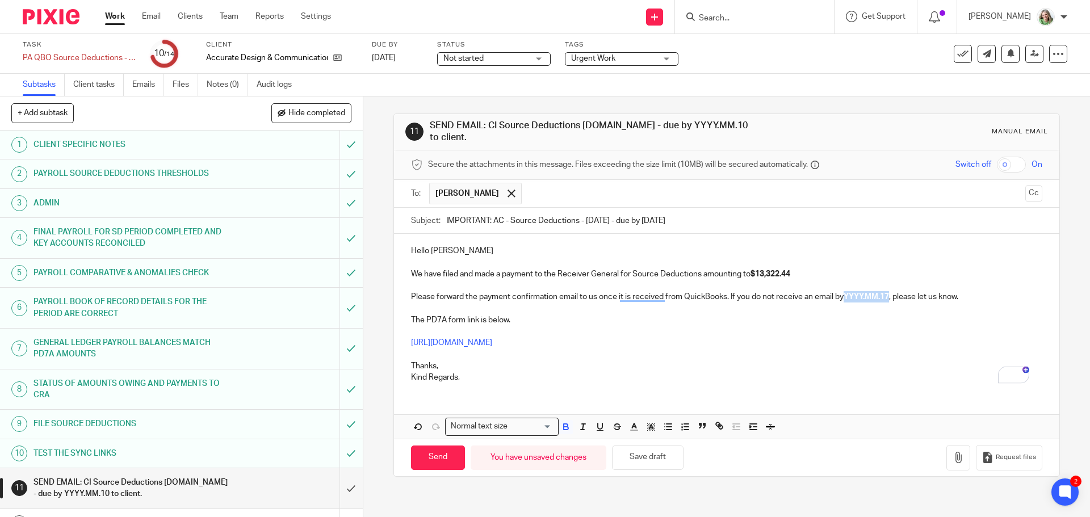
drag, startPoint x: 846, startPoint y: 294, endPoint x: 891, endPoint y: 297, distance: 44.4
click at [889, 297] on strong "YYYY.MM.17" at bounding box center [866, 297] width 45 height 8
click at [429, 463] on input "Send" at bounding box center [438, 458] width 54 height 24
type input "Sent"
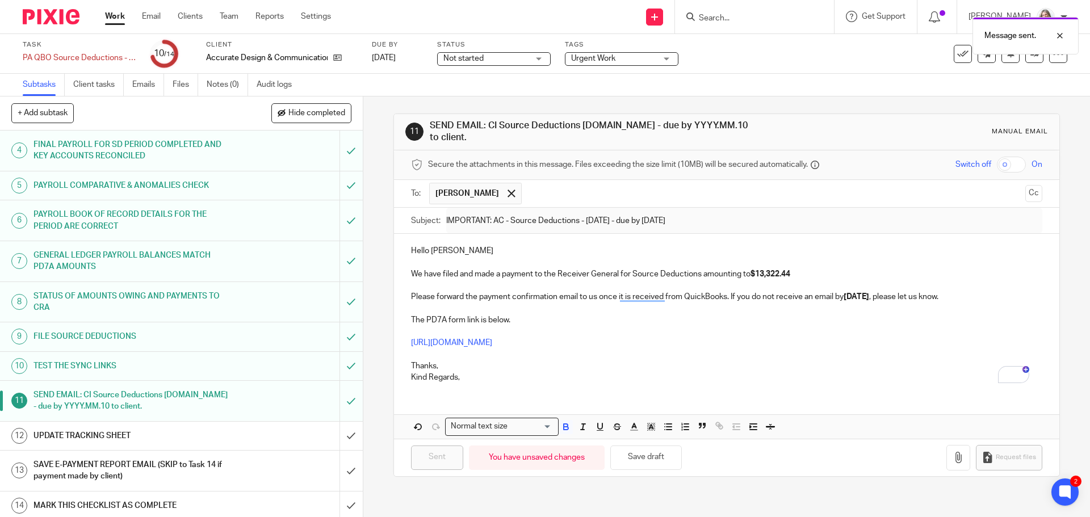
scroll to position [91, 0]
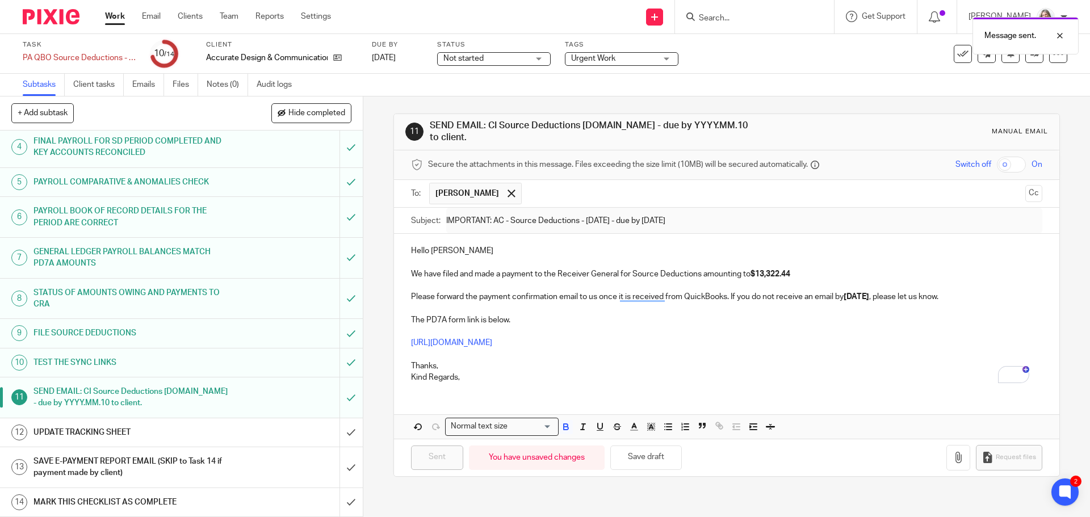
click at [260, 438] on div "UPDATE TRACKING SHEET" at bounding box center [181, 432] width 295 height 17
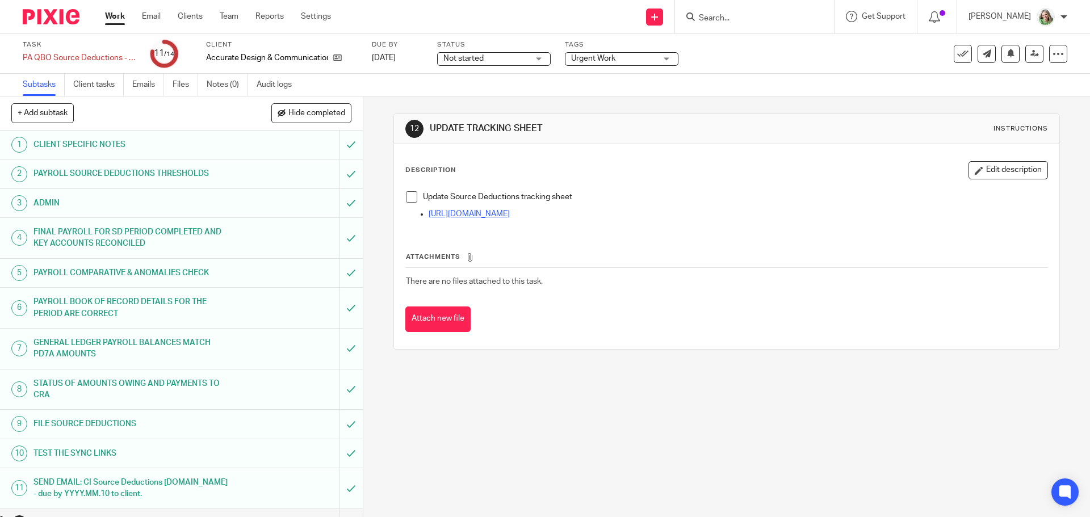
click at [491, 215] on link "[URL][DOMAIN_NAME]" at bounding box center [469, 214] width 81 height 8
drag, startPoint x: 409, startPoint y: 198, endPoint x: 398, endPoint y: 215, distance: 21.0
click at [409, 198] on span at bounding box center [411, 196] width 11 height 11
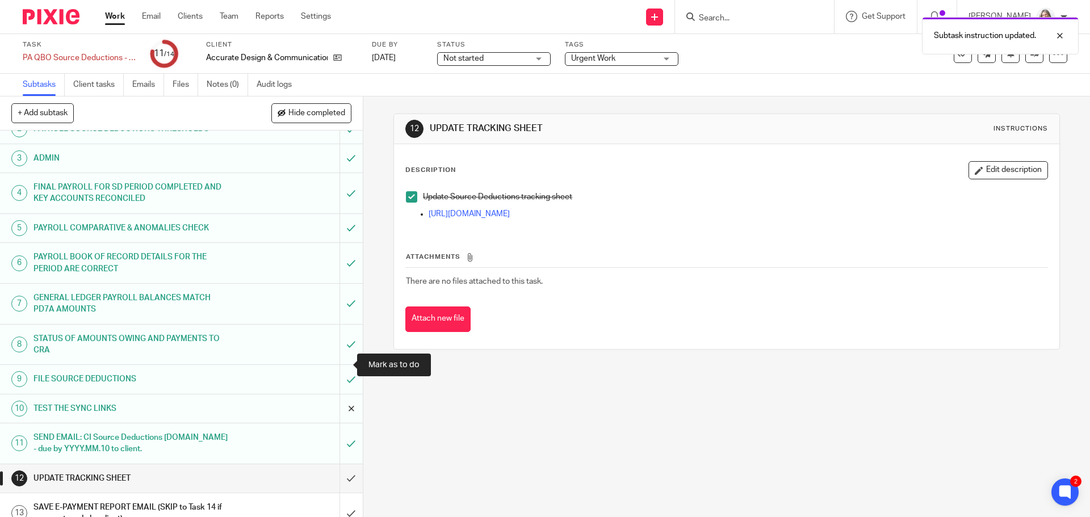
scroll to position [91, 0]
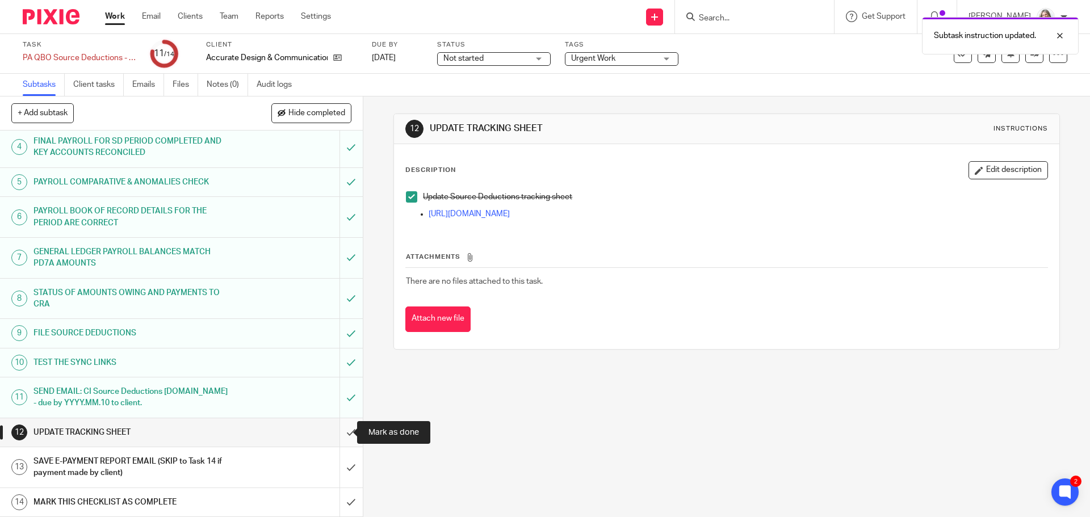
click at [339, 433] on input "submit" at bounding box center [181, 433] width 363 height 28
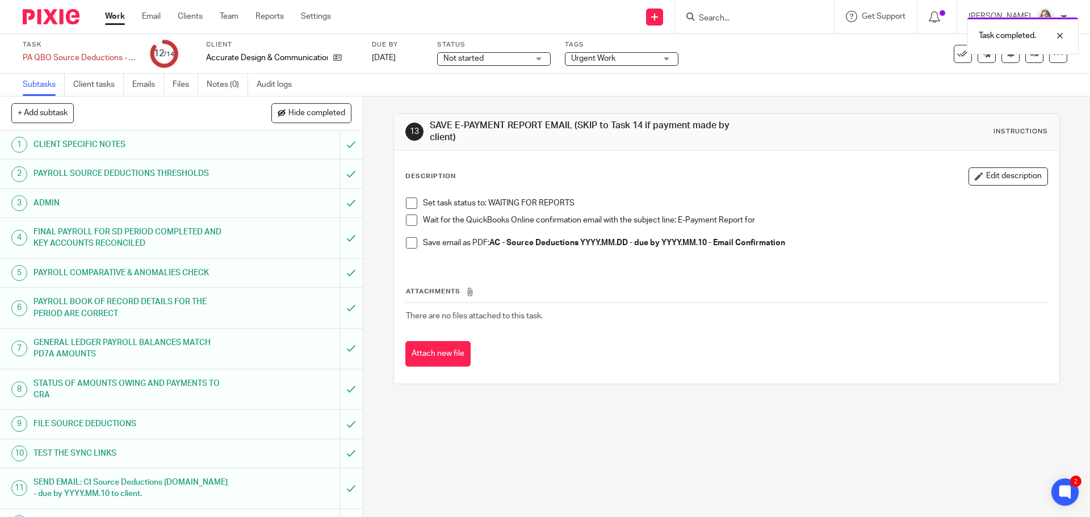
click at [406, 204] on span at bounding box center [411, 203] width 11 height 11
click at [478, 54] on span "Not started" at bounding box center [486, 59] width 85 height 12
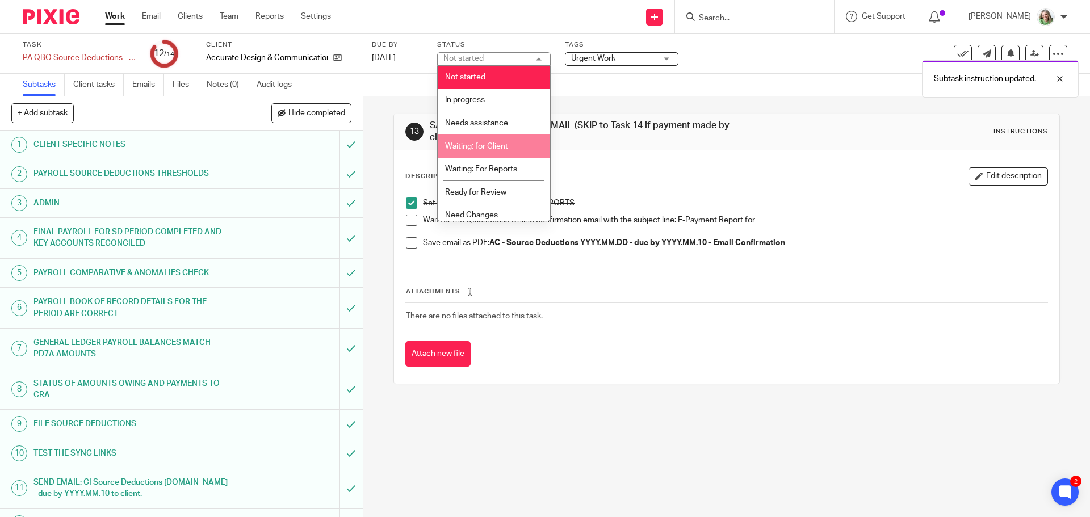
scroll to position [29, 0]
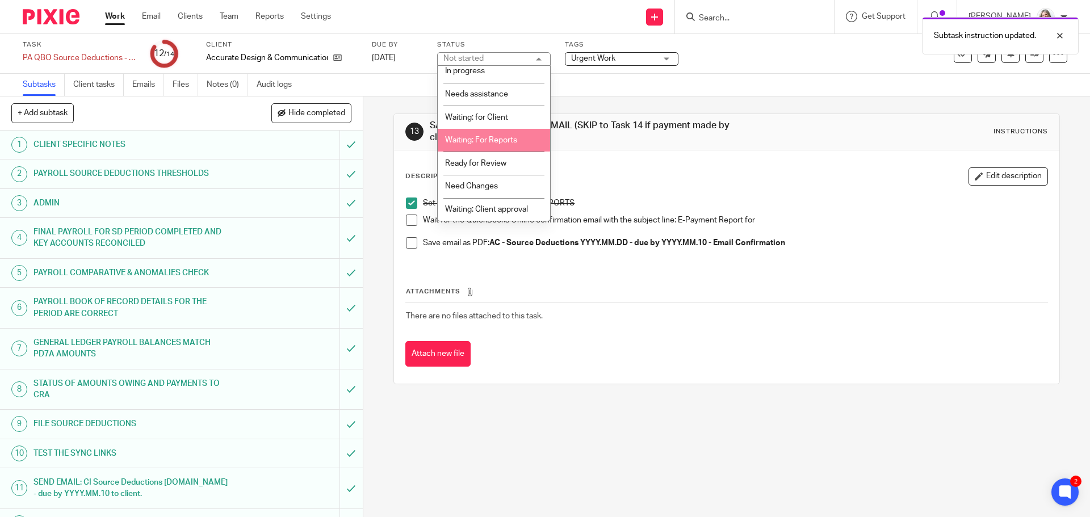
click at [506, 140] on span "Waiting: For Reports" at bounding box center [481, 140] width 72 height 8
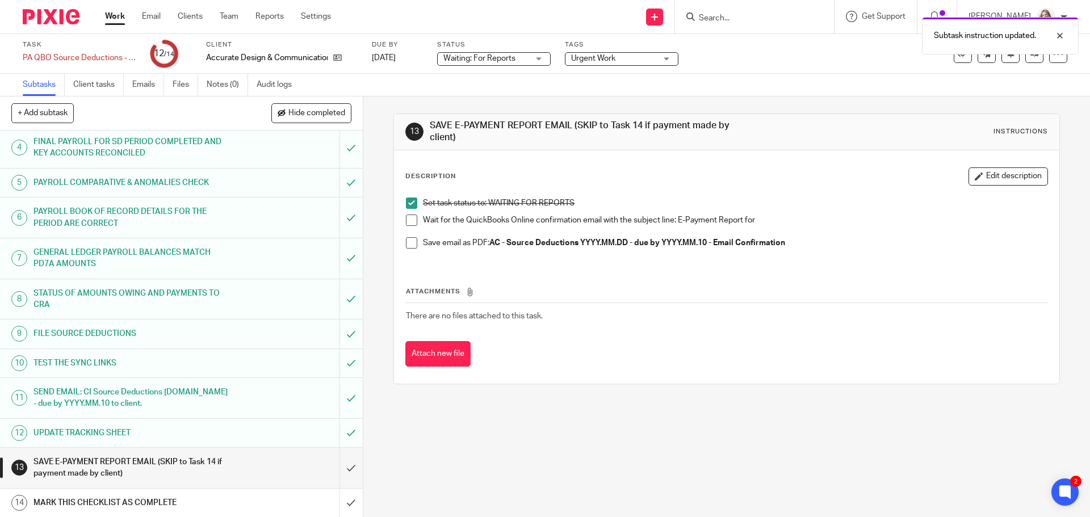
scroll to position [91, 0]
click at [110, 18] on link "Work" at bounding box center [115, 16] width 20 height 11
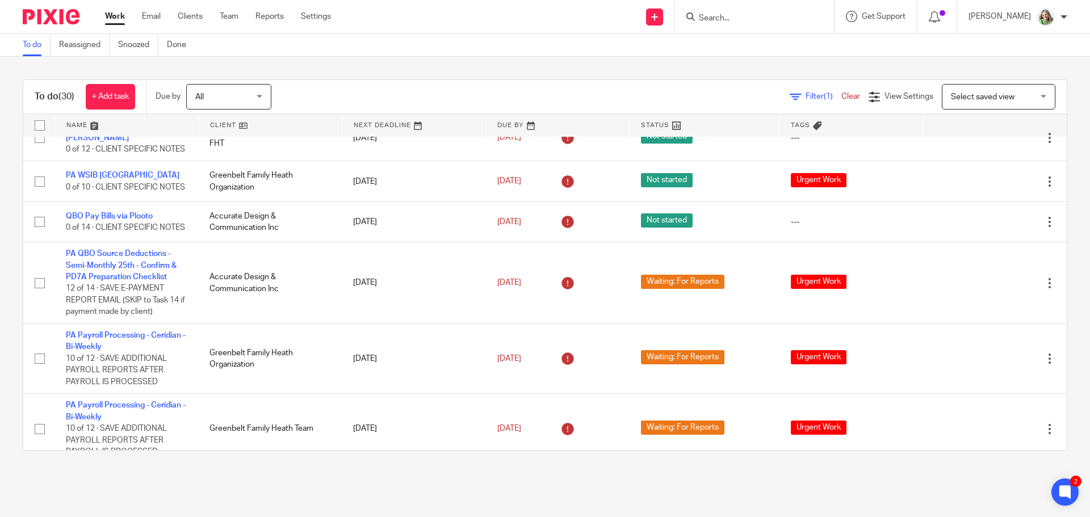
scroll to position [1442, 0]
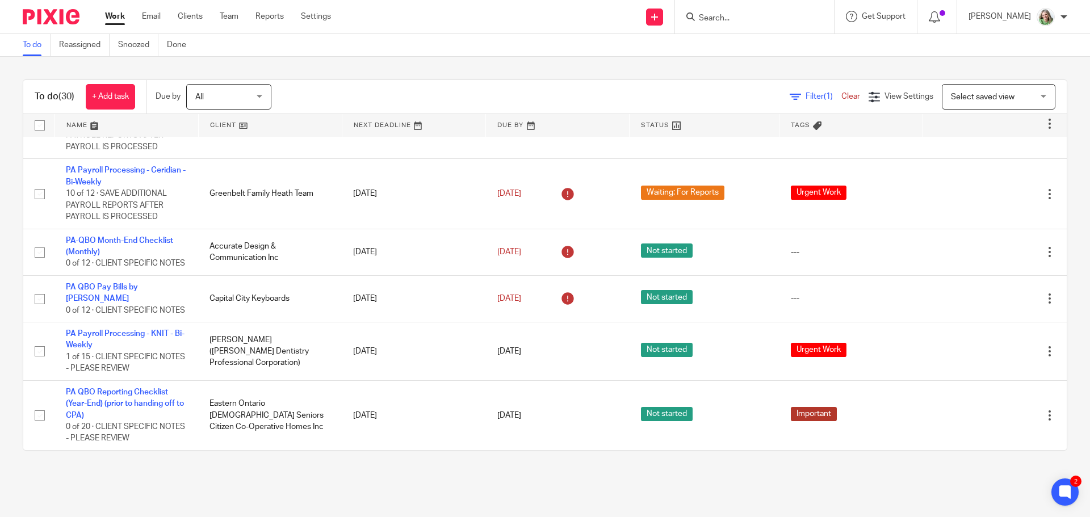
click at [973, 102] on span "Select saved view" at bounding box center [992, 97] width 83 height 24
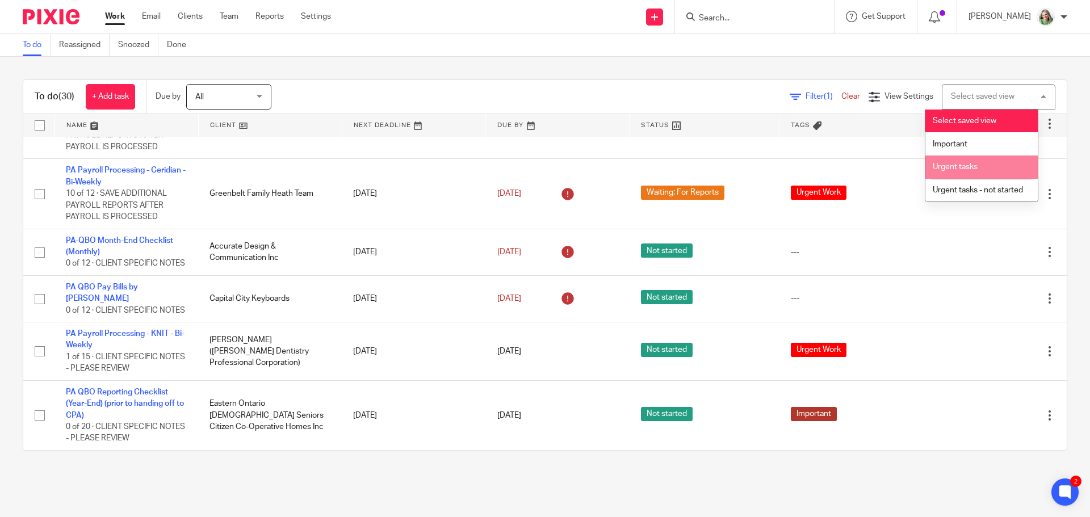
click at [960, 158] on li "Urgent tasks" at bounding box center [982, 167] width 112 height 23
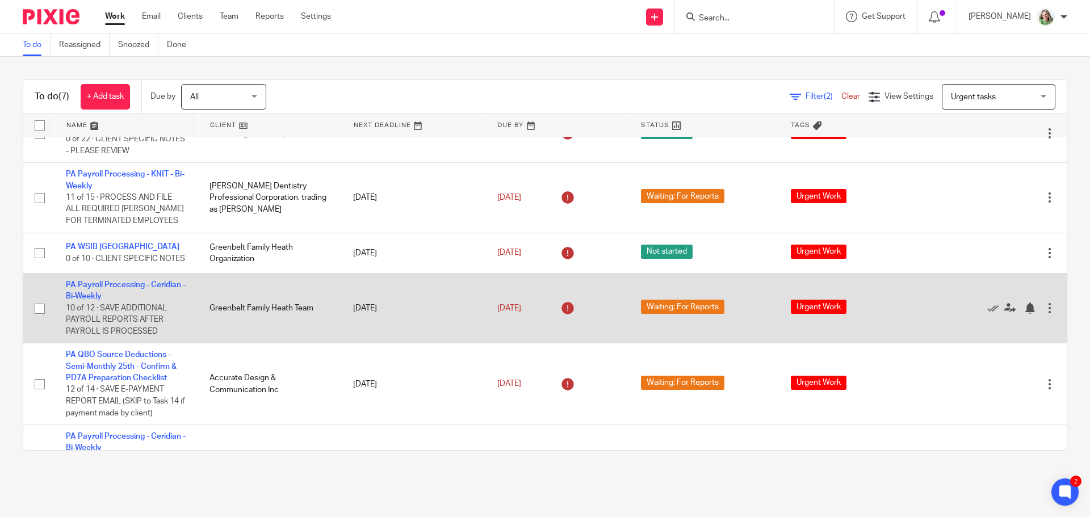
scroll to position [28, 0]
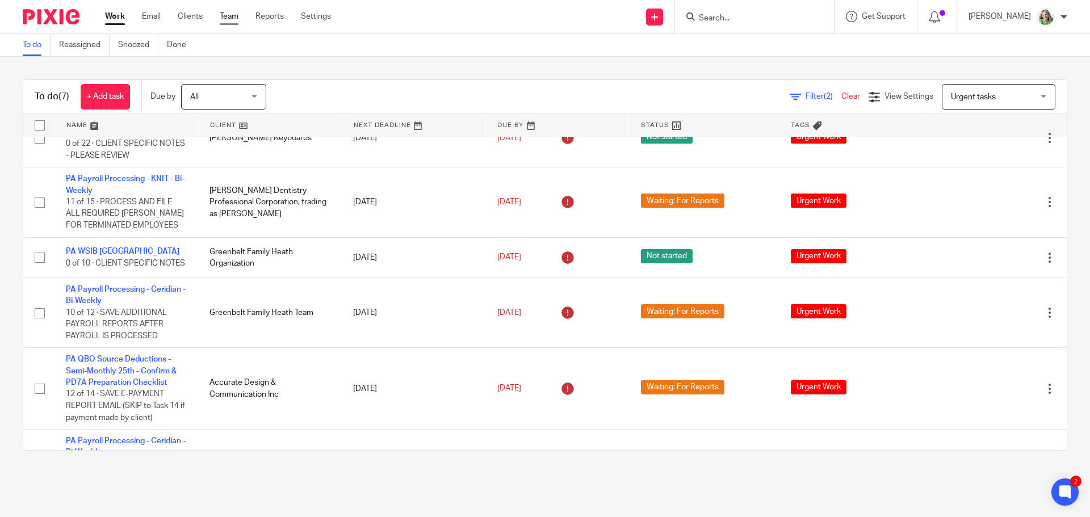
click at [229, 16] on link "Team" at bounding box center [229, 16] width 19 height 11
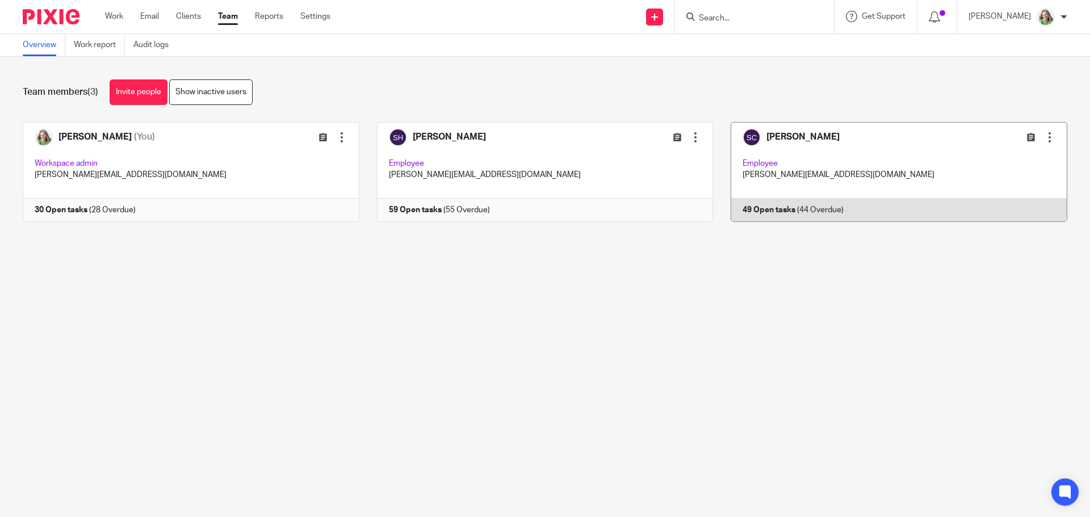
click at [788, 162] on link at bounding box center [890, 172] width 354 height 100
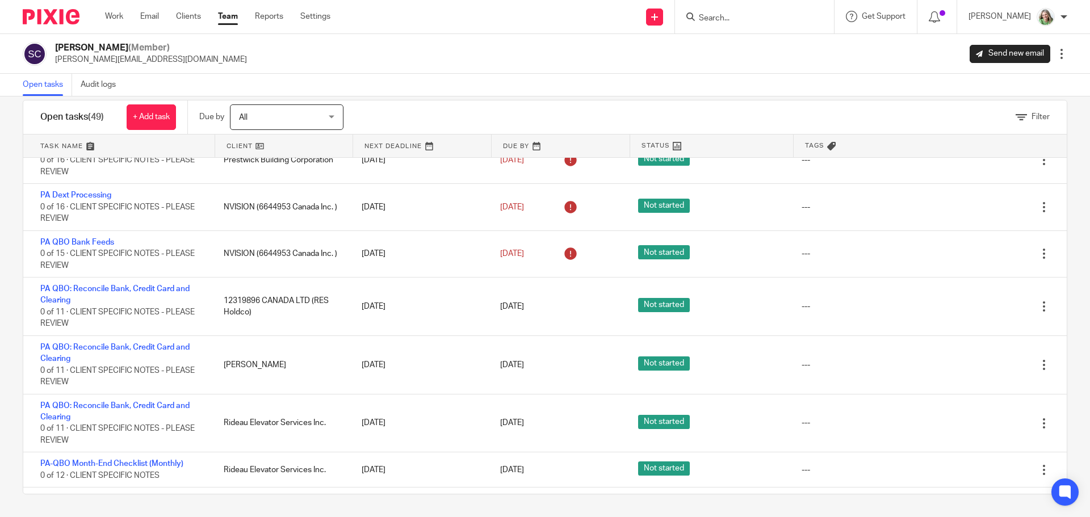
scroll to position [2129, 0]
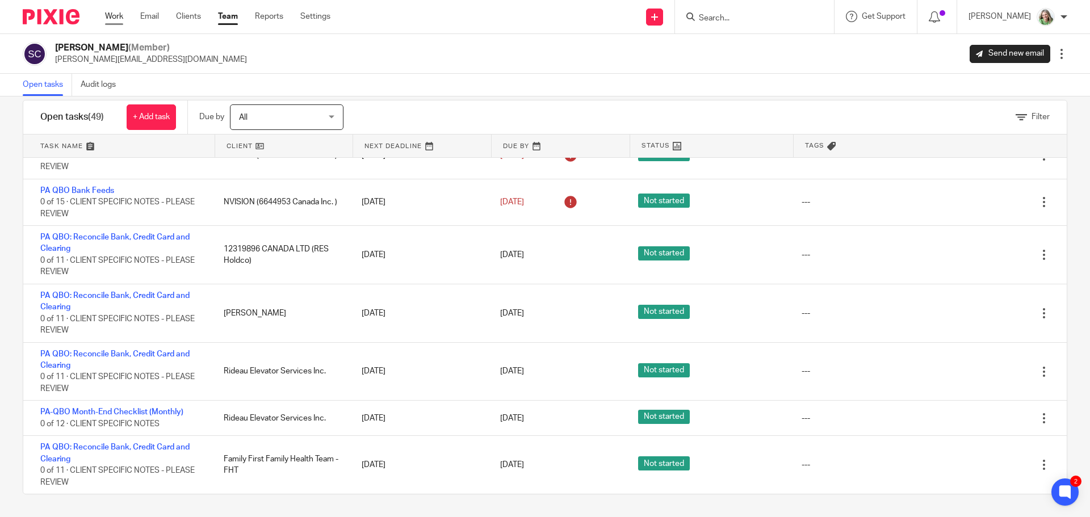
click at [108, 19] on link "Work" at bounding box center [114, 16] width 18 height 11
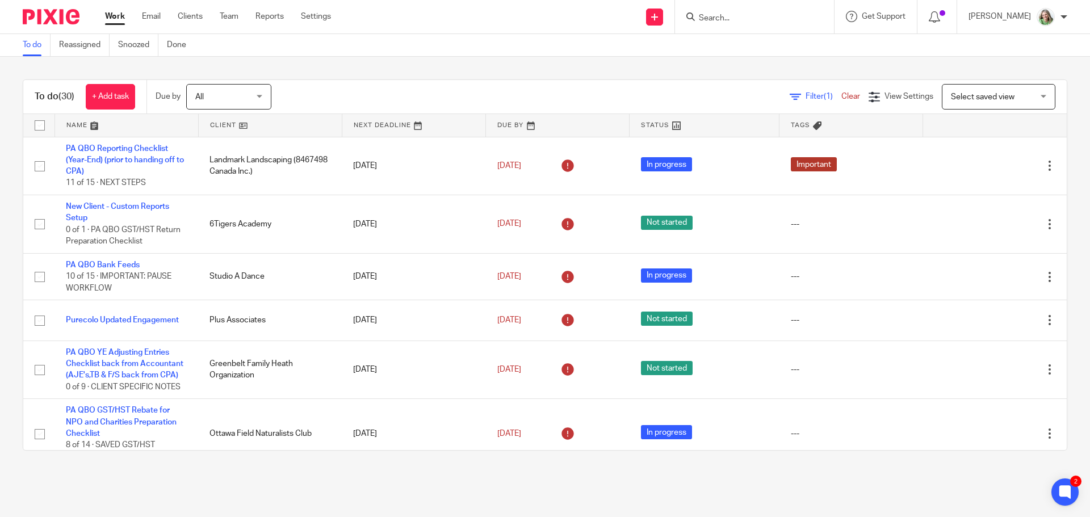
click at [980, 94] on span "Select saved view" at bounding box center [983, 97] width 64 height 8
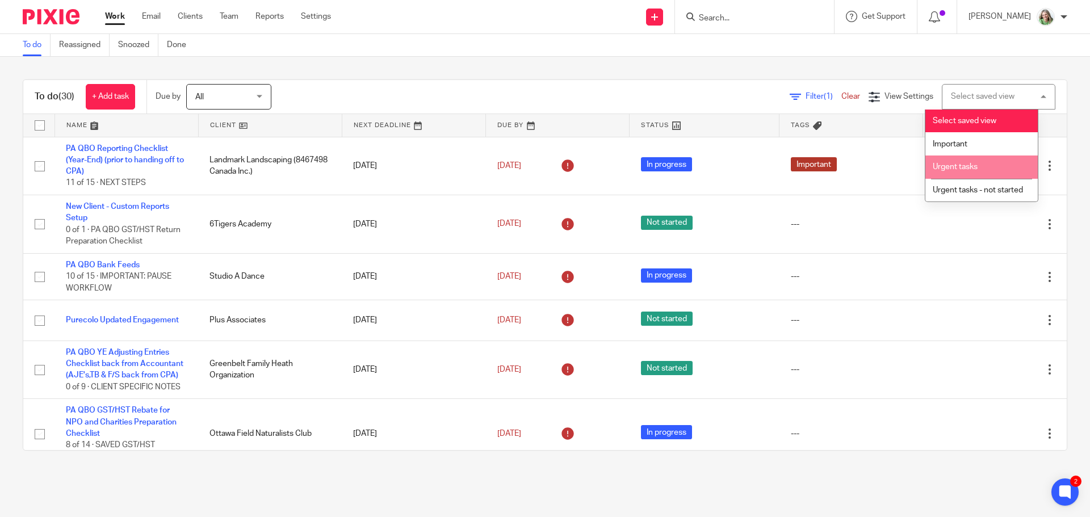
click at [948, 165] on span "Urgent tasks" at bounding box center [955, 167] width 45 height 8
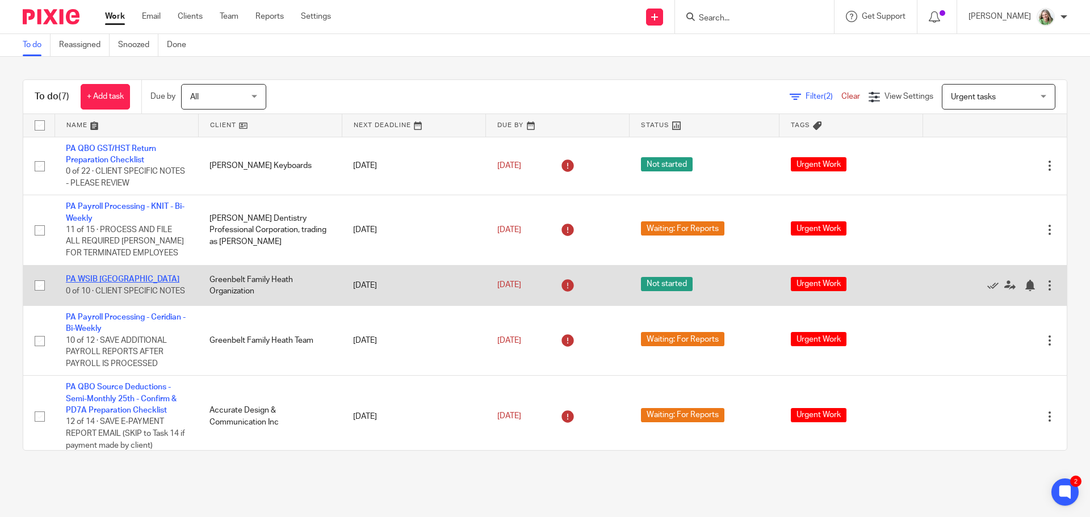
click at [100, 275] on link "PA WSIB [GEOGRAPHIC_DATA]" at bounding box center [123, 279] width 114 height 8
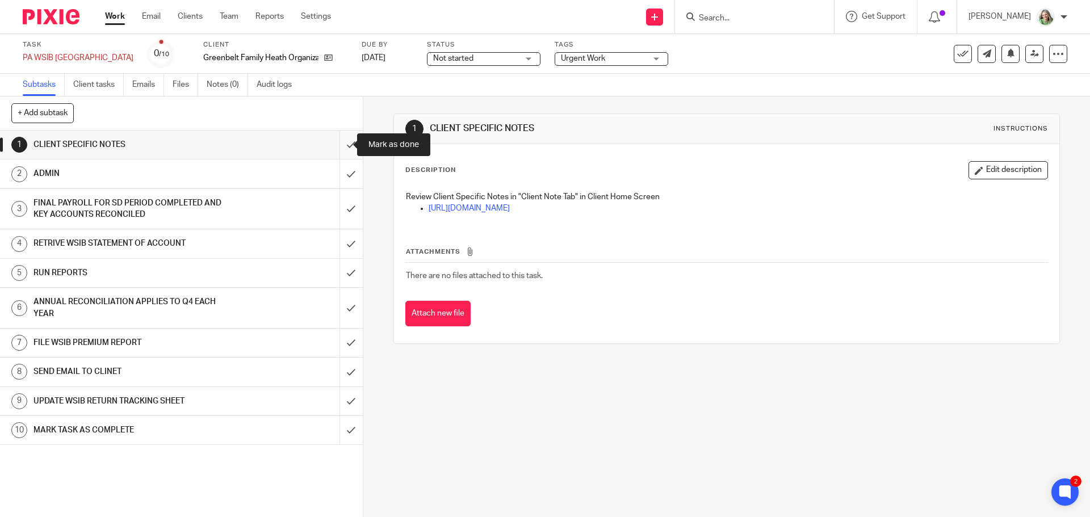
click at [342, 147] on input "submit" at bounding box center [181, 145] width 363 height 28
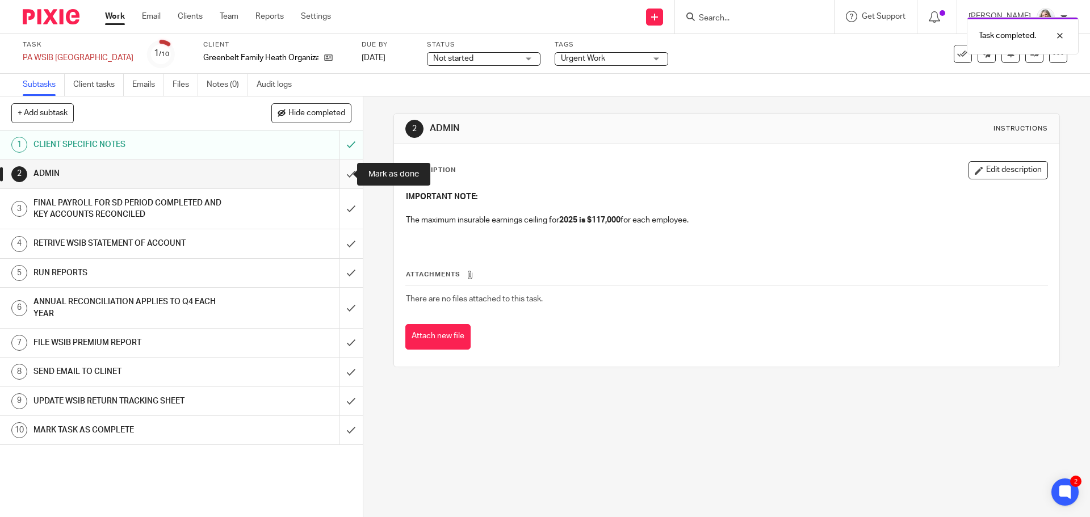
click at [335, 173] on input "submit" at bounding box center [181, 174] width 363 height 28
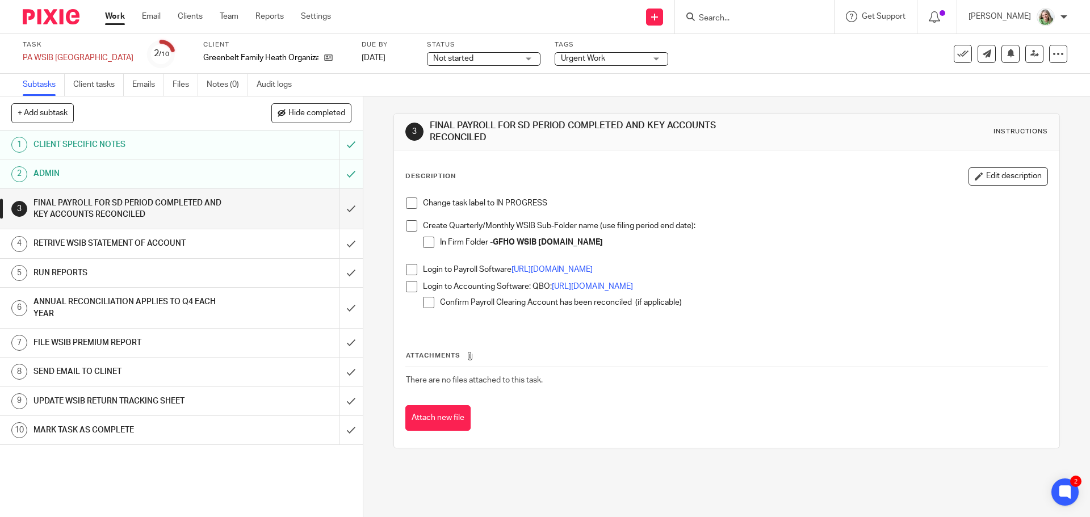
drag, startPoint x: 408, startPoint y: 203, endPoint x: 408, endPoint y: 223, distance: 19.9
click at [408, 203] on span at bounding box center [411, 203] width 11 height 11
click at [408, 229] on span at bounding box center [411, 225] width 11 height 11
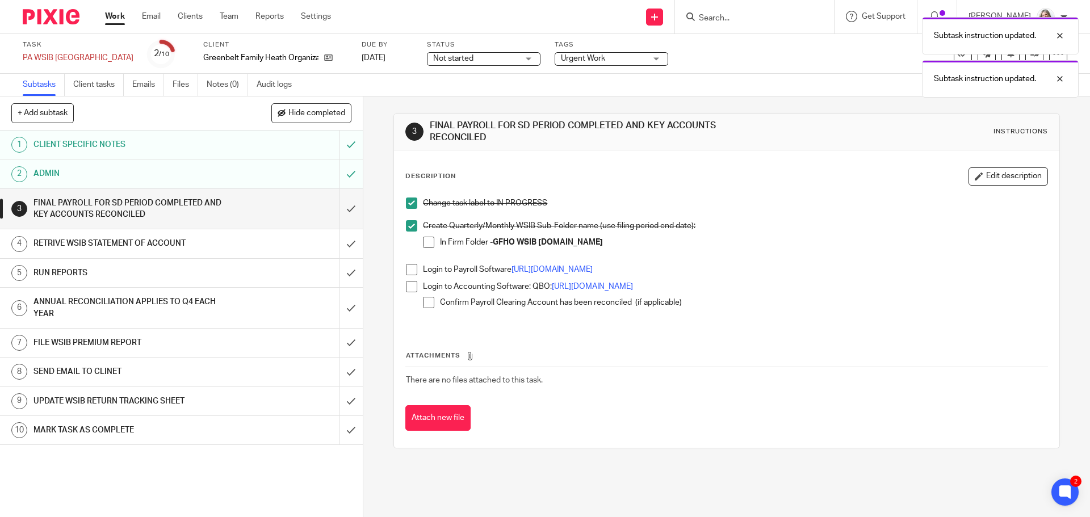
click at [407, 269] on span at bounding box center [411, 269] width 11 height 11
click at [407, 284] on span at bounding box center [411, 286] width 11 height 11
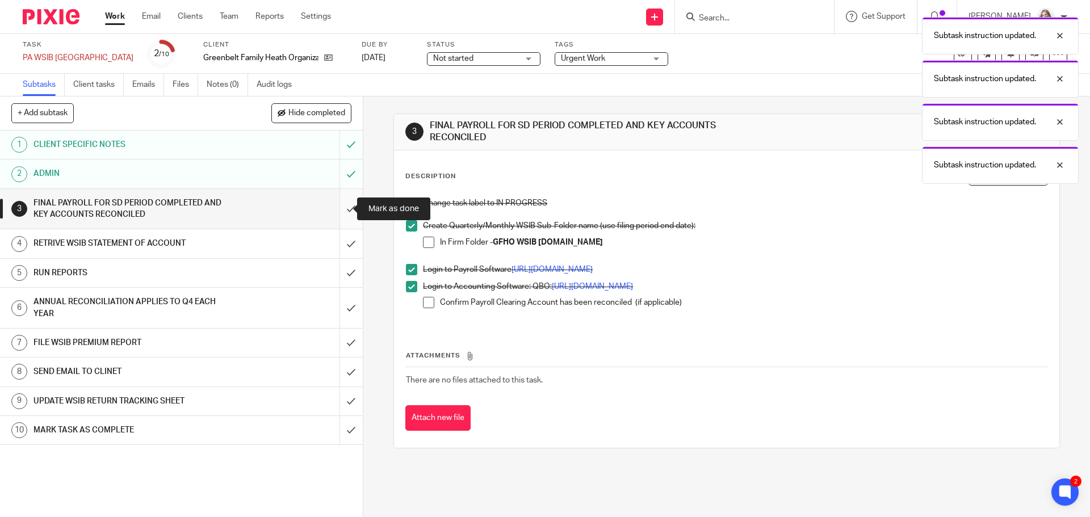
click at [341, 207] on input "submit" at bounding box center [181, 209] width 363 height 40
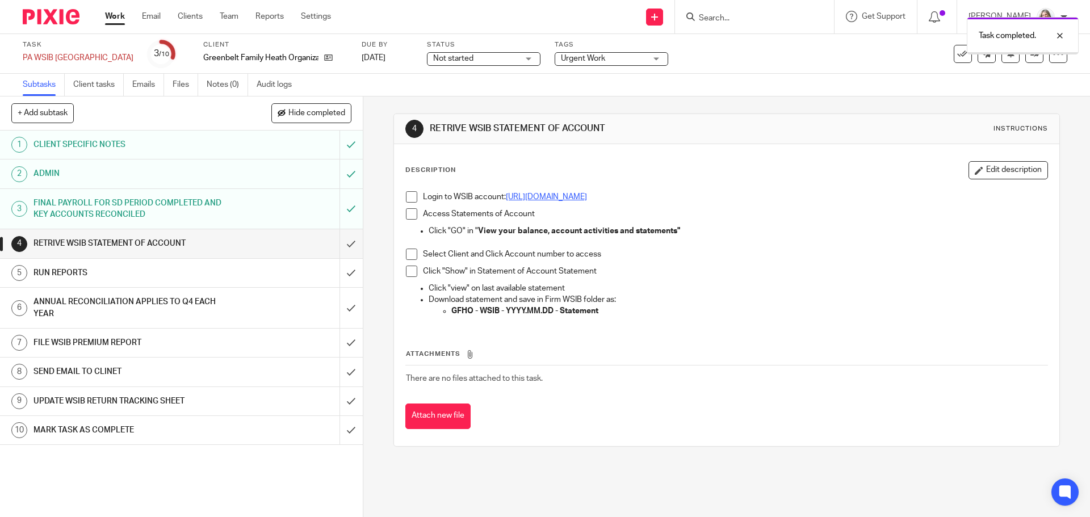
click at [554, 194] on link "[URL][DOMAIN_NAME]" at bounding box center [546, 197] width 81 height 8
click at [335, 237] on input "submit" at bounding box center [181, 243] width 363 height 28
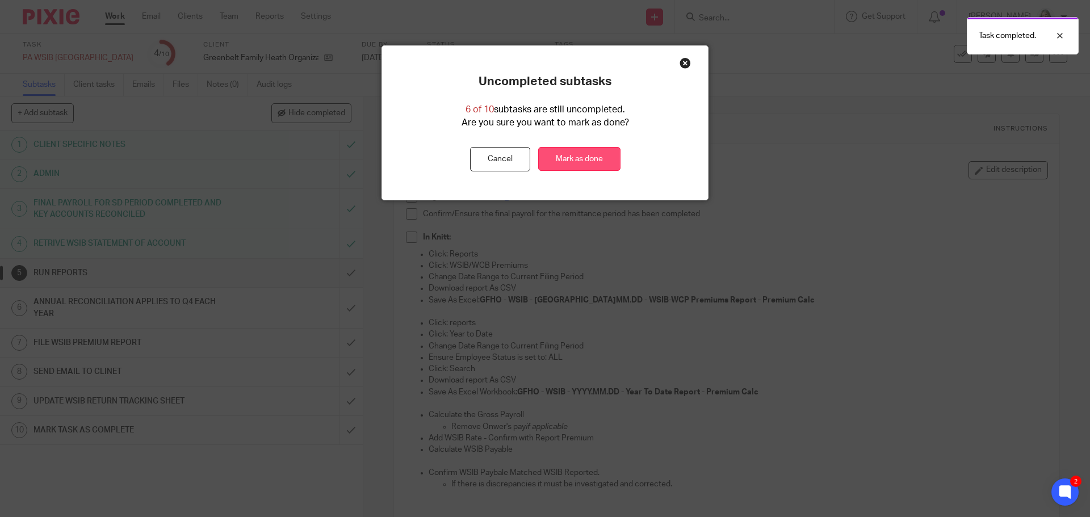
click at [570, 165] on link "Mark as done" at bounding box center [579, 159] width 82 height 24
